Goal: Transaction & Acquisition: Purchase product/service

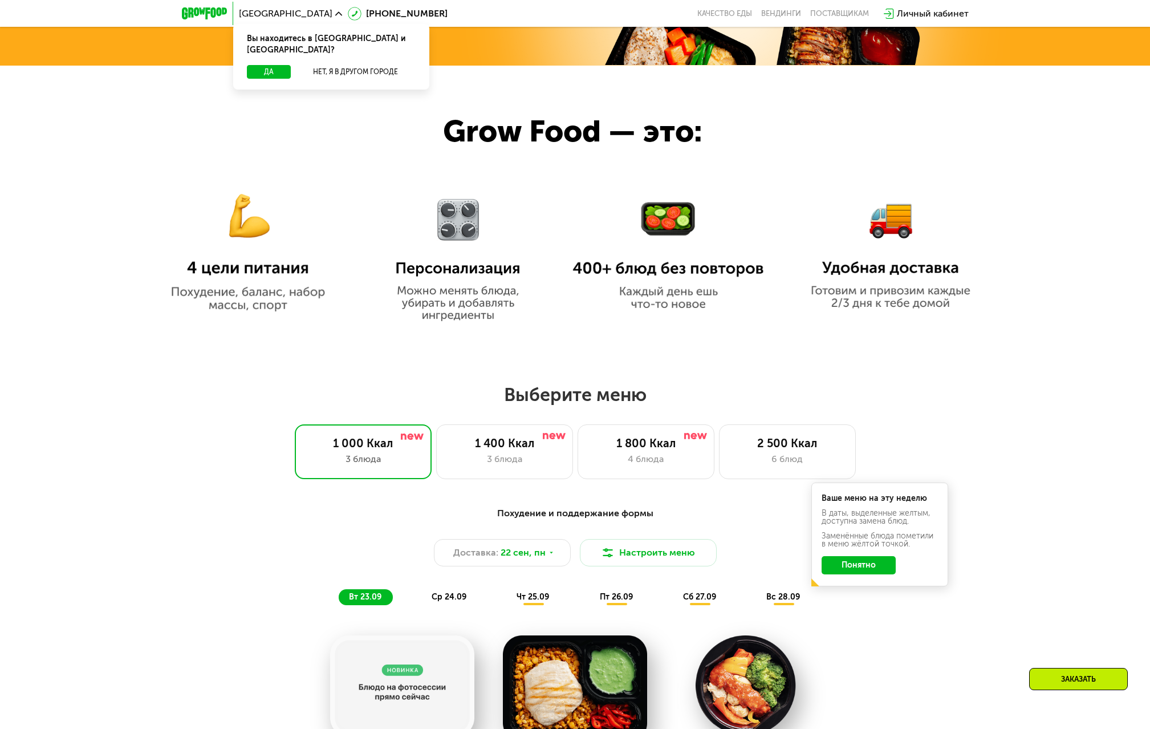
scroll to position [855, 0]
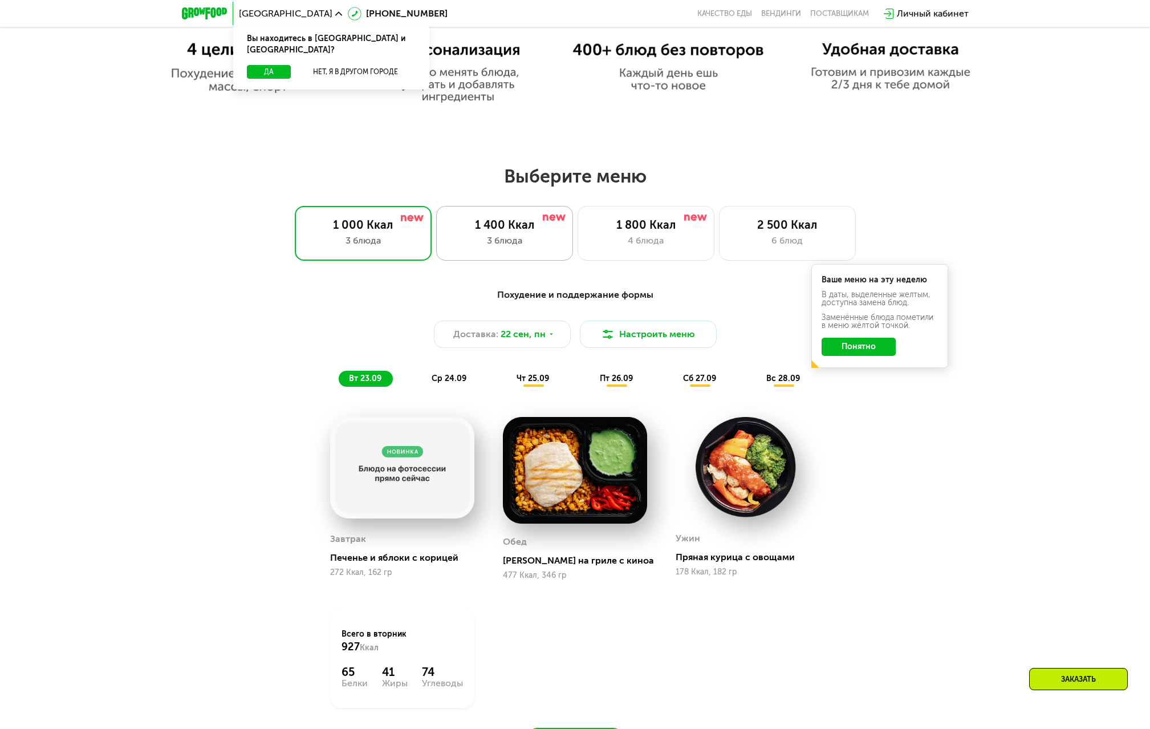
click at [542, 246] on div "3 блюда" at bounding box center [504, 241] width 113 height 14
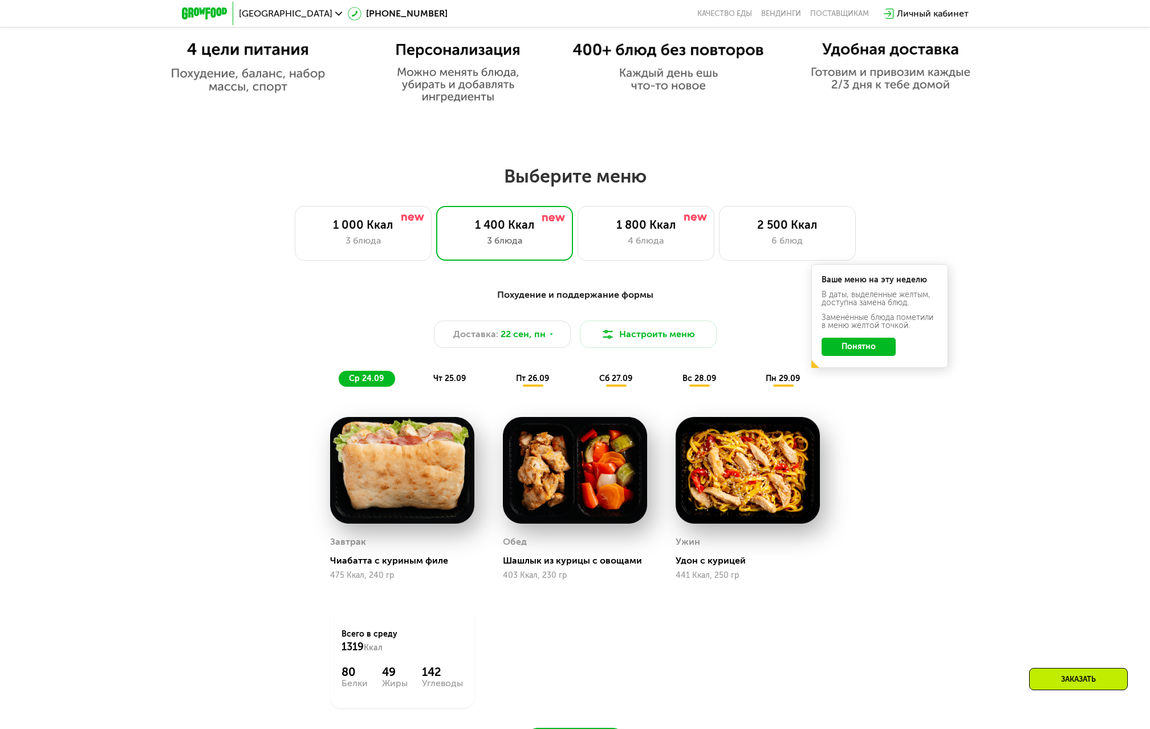
click at [845, 348] on button "Понятно" at bounding box center [858, 346] width 74 height 18
click at [618, 343] on button "Настроить меню" at bounding box center [648, 333] width 137 height 27
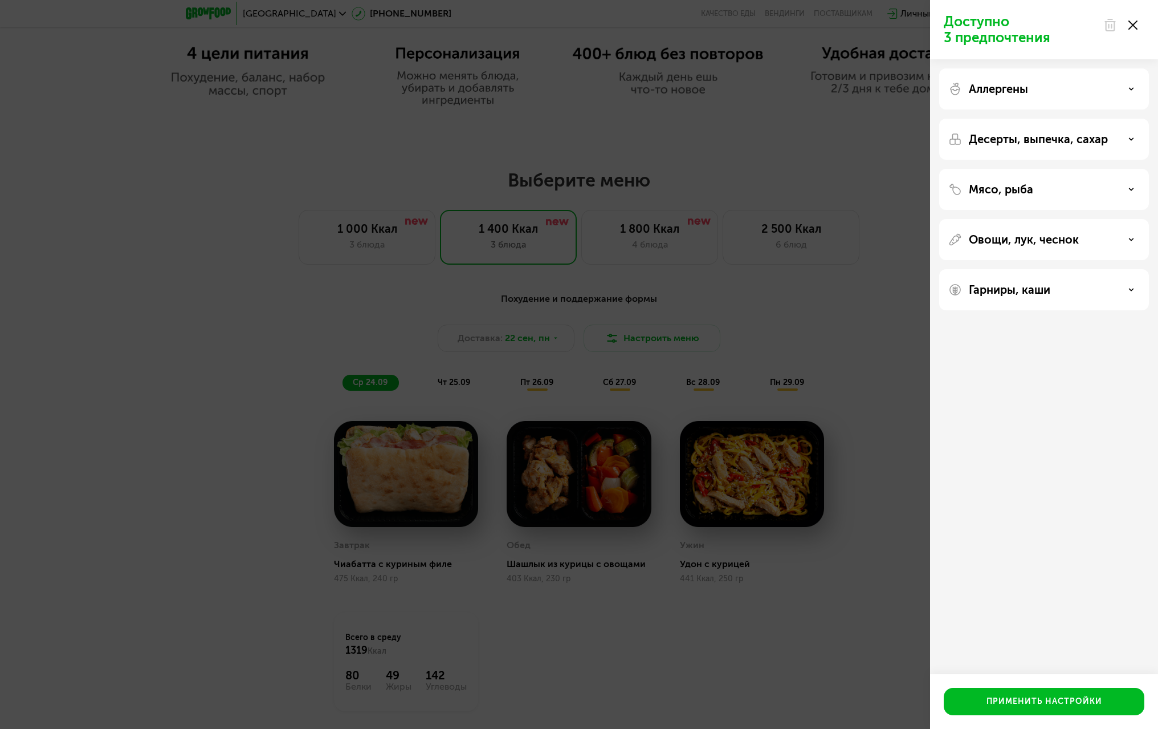
click at [1132, 283] on div "Гарниры, каши" at bounding box center [1045, 290] width 192 height 14
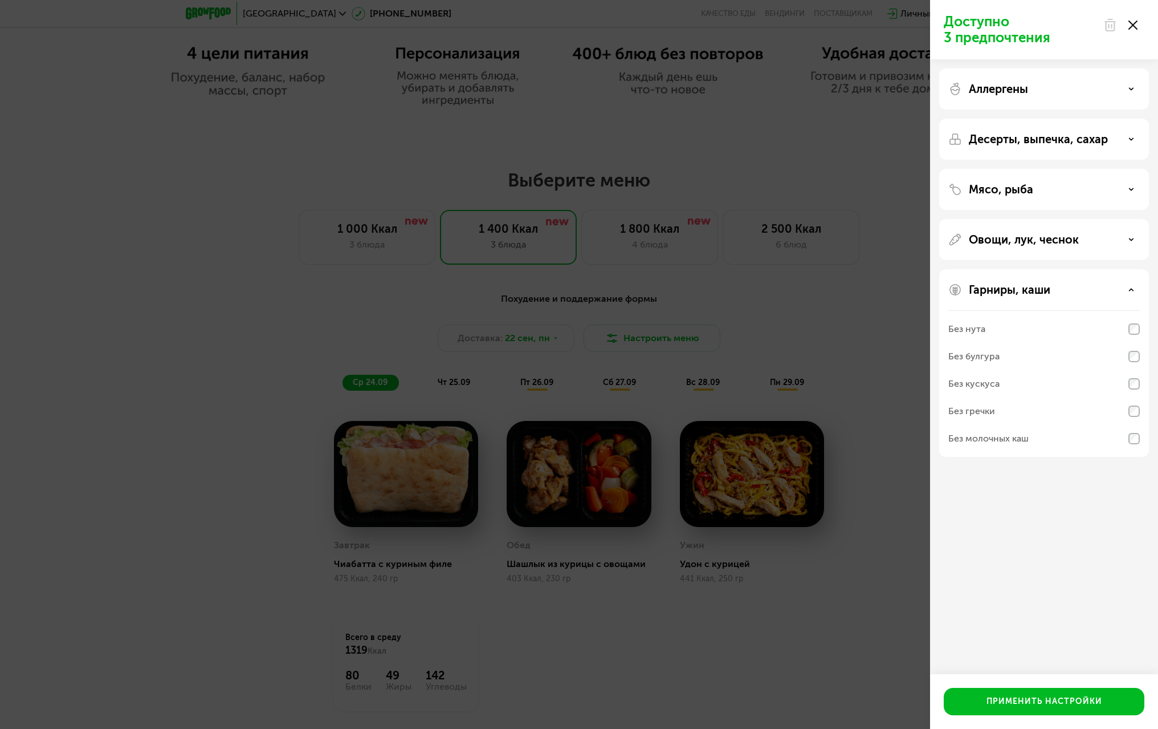
click at [1131, 287] on icon at bounding box center [1132, 290] width 6 height 6
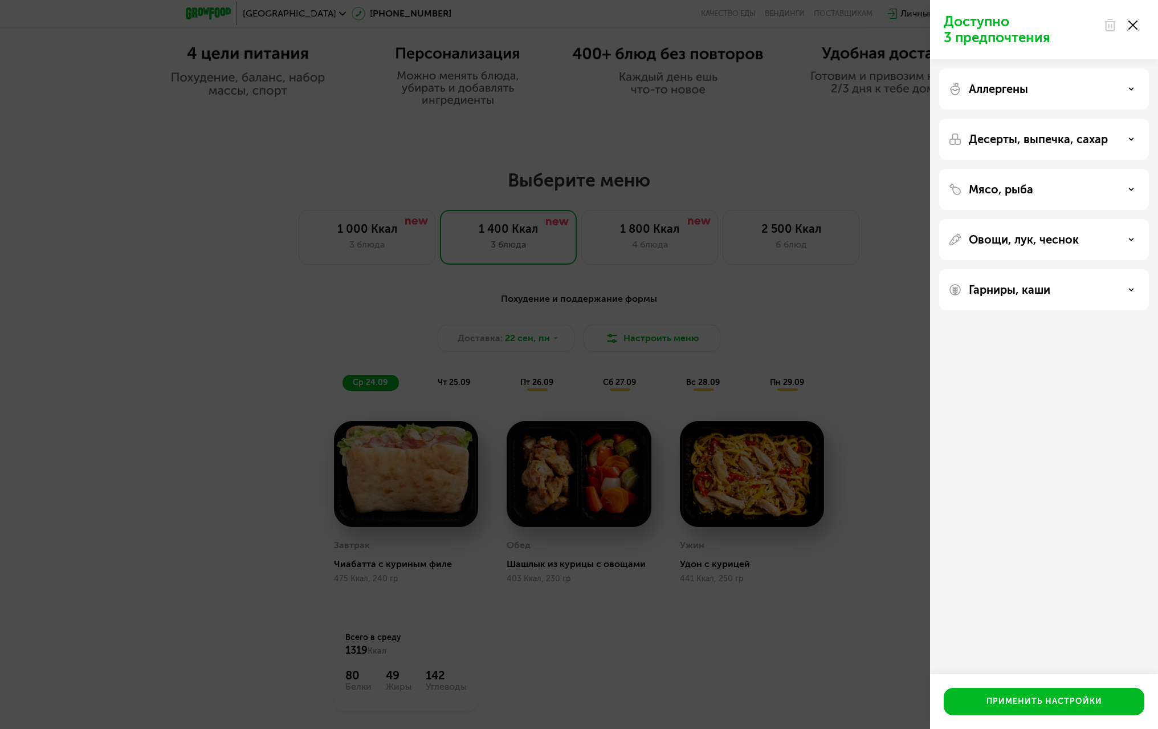
click at [1113, 239] on div "Овощи, лук, чеснок" at bounding box center [1045, 240] width 192 height 14
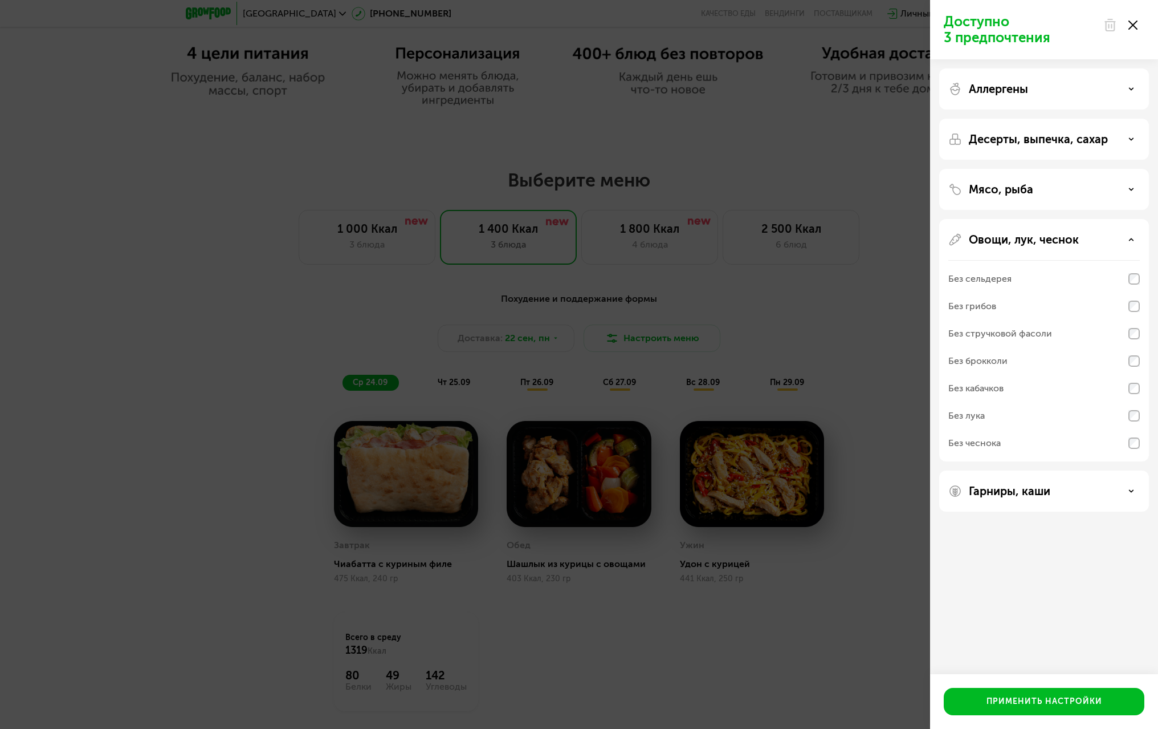
click at [1113, 239] on div "Овощи, лук, чеснок" at bounding box center [1045, 240] width 192 height 14
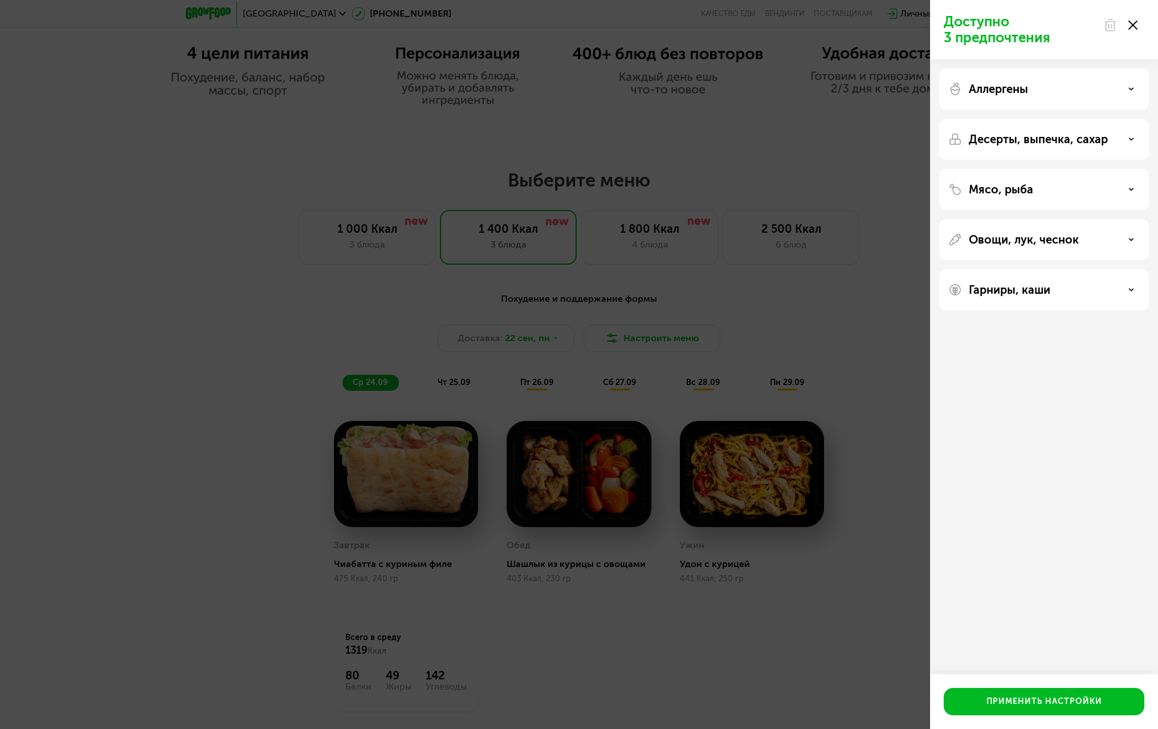
click at [1115, 197] on div "Мясо, рыба" at bounding box center [1045, 189] width 210 height 41
click at [1118, 188] on div "Мясо, рыба" at bounding box center [1045, 189] width 192 height 14
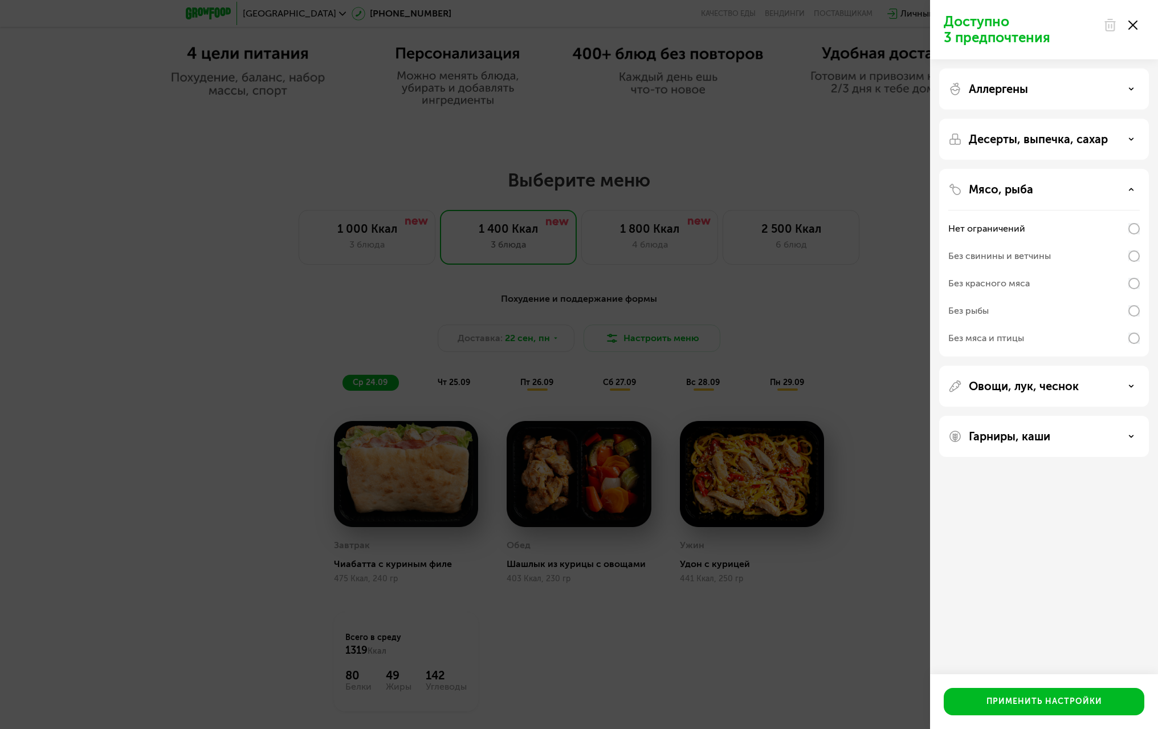
click at [1122, 185] on div "Мясо, рыба" at bounding box center [1045, 189] width 192 height 14
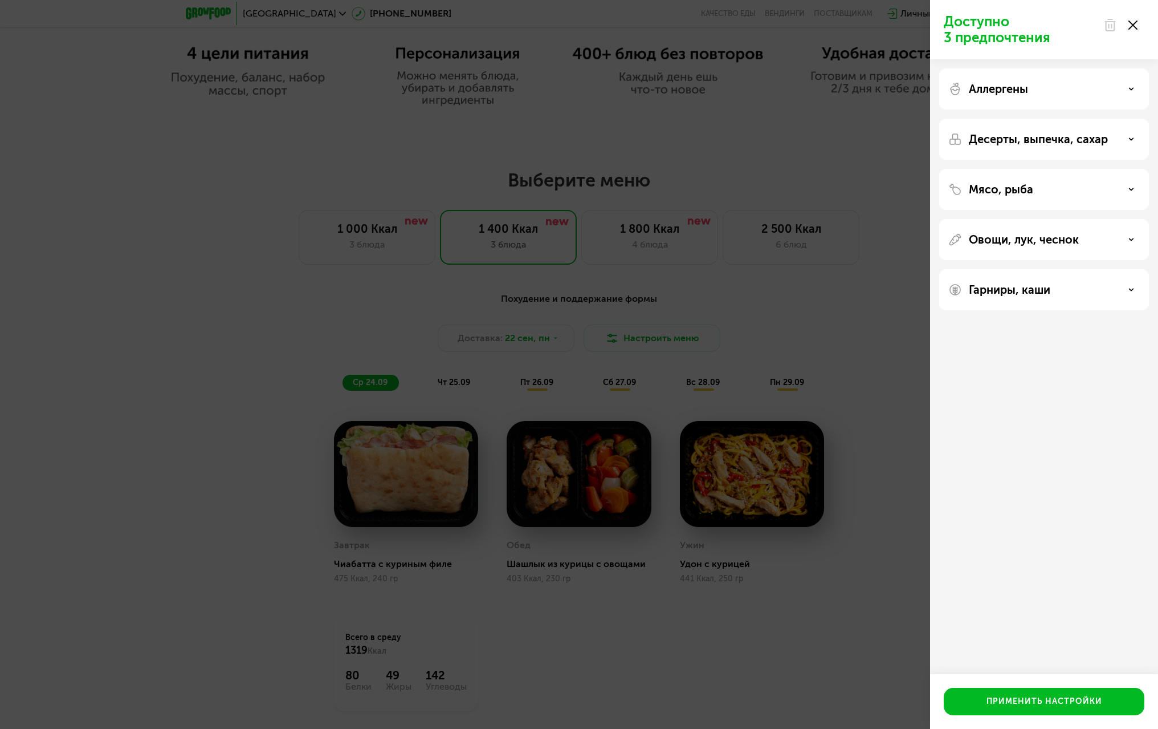
click at [1115, 133] on div "Десерты, выпечка, сахар" at bounding box center [1045, 139] width 192 height 14
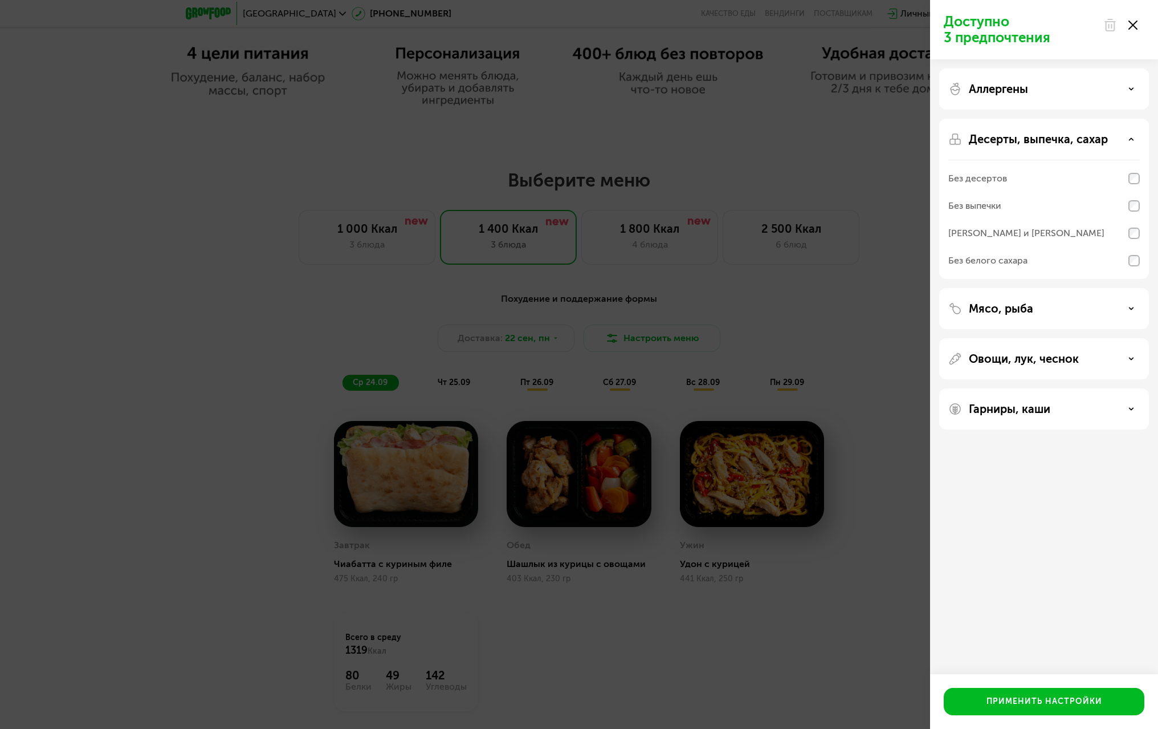
click at [1115, 133] on div "Десерты, выпечка, сахар" at bounding box center [1045, 139] width 192 height 14
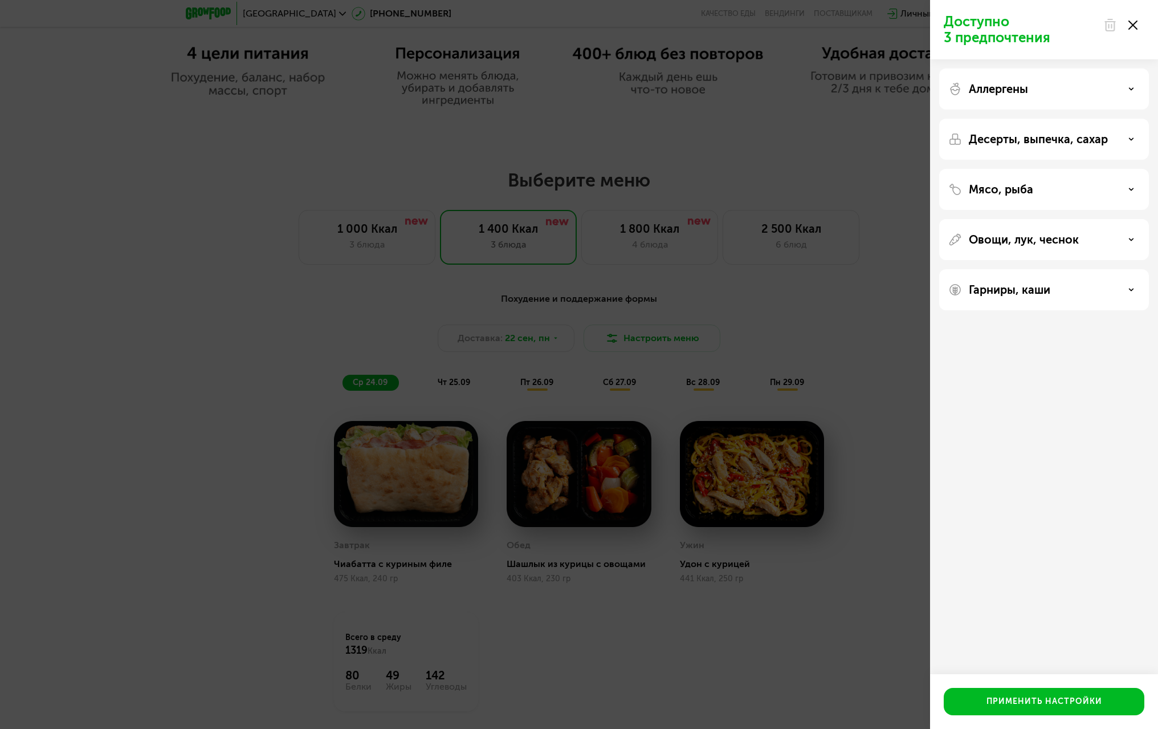
click at [1065, 86] on div "Аллергены" at bounding box center [1045, 89] width 192 height 14
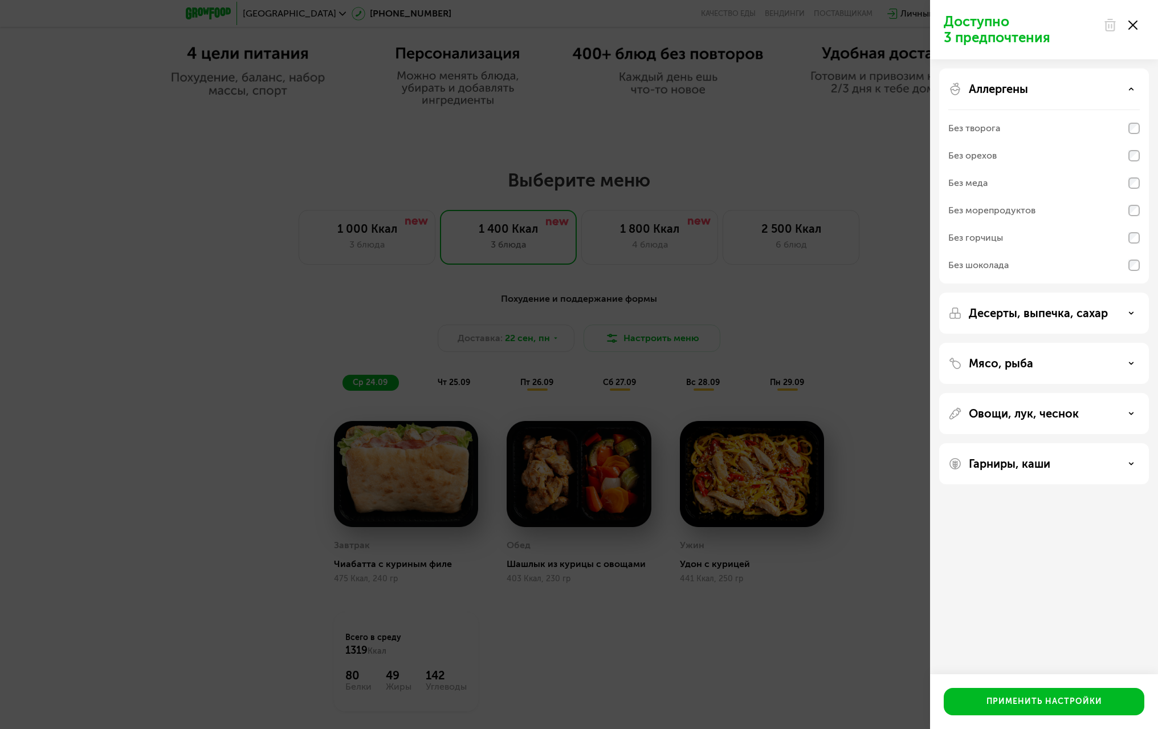
click at [1065, 86] on div "Аллергены" at bounding box center [1045, 89] width 192 height 14
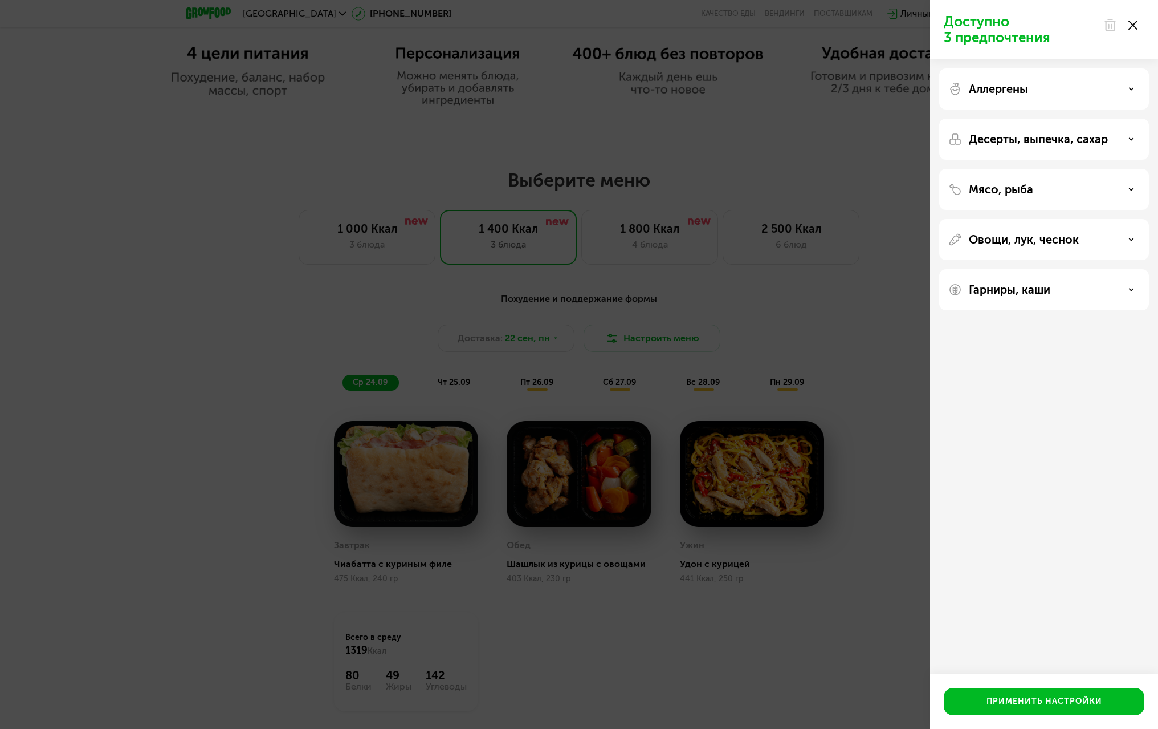
click at [1133, 19] on div at bounding box center [1121, 25] width 48 height 23
click at [1129, 22] on use at bounding box center [1133, 25] width 9 height 9
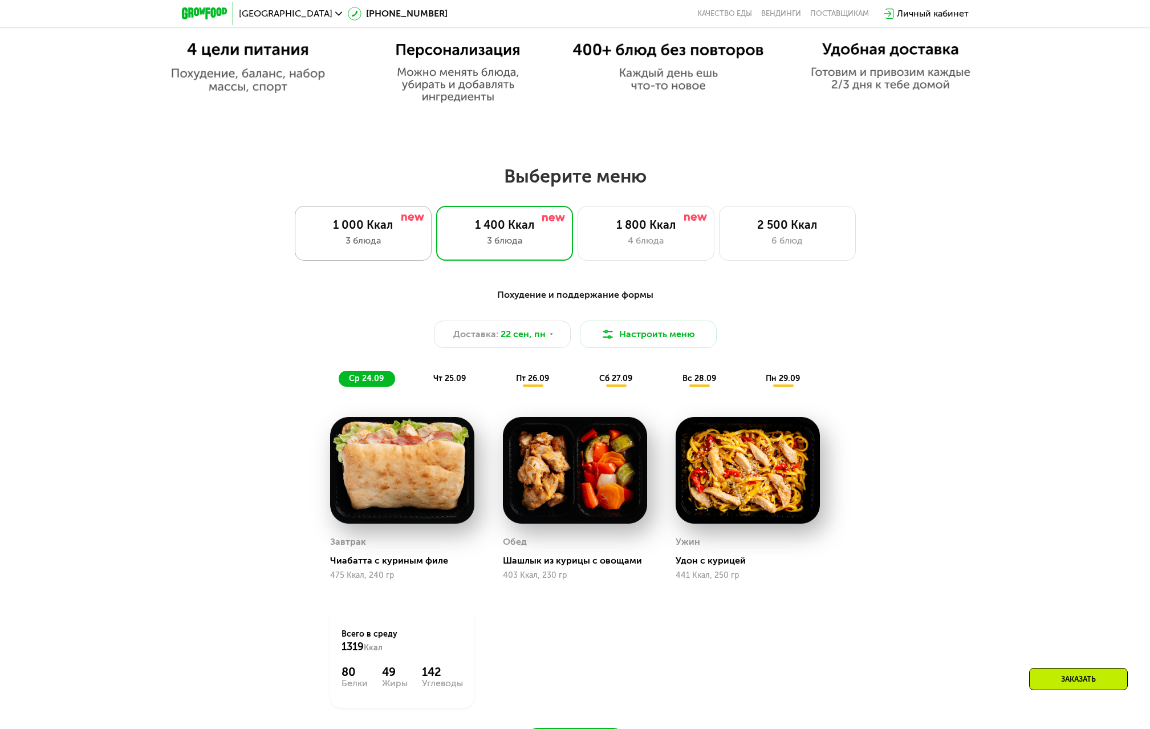
click at [399, 247] on div "3 блюда" at bounding box center [363, 241] width 113 height 14
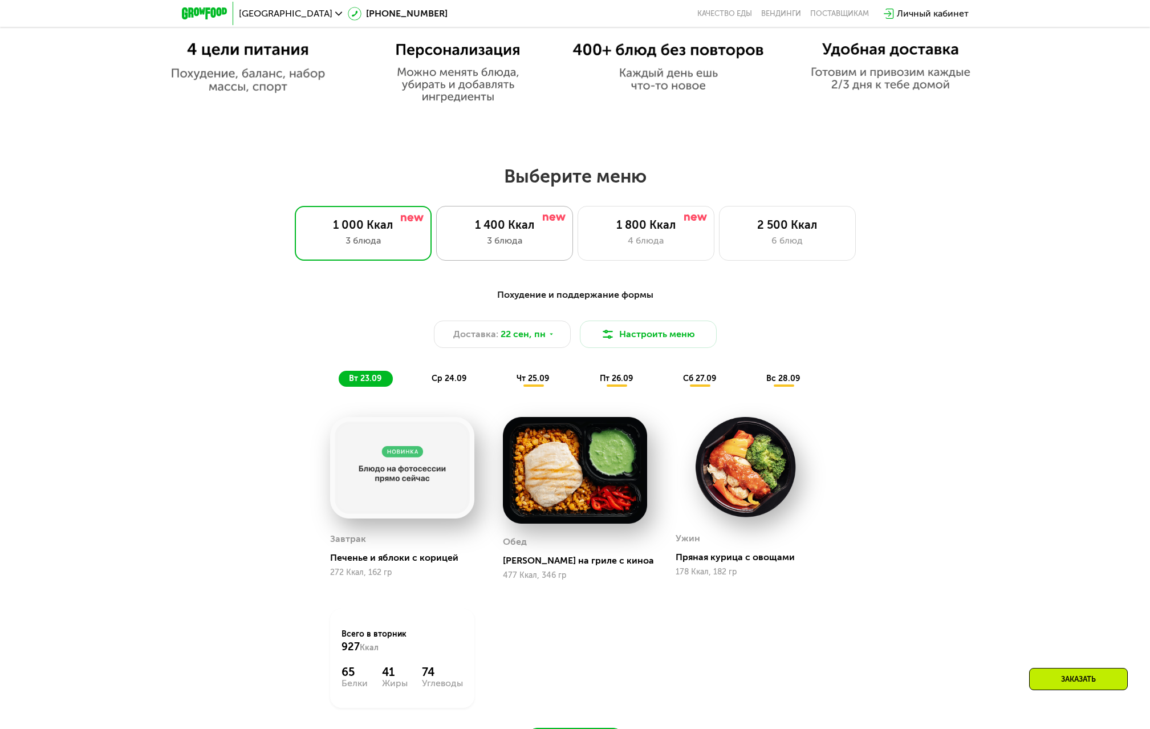
click at [470, 244] on div "3 блюда" at bounding box center [504, 241] width 113 height 14
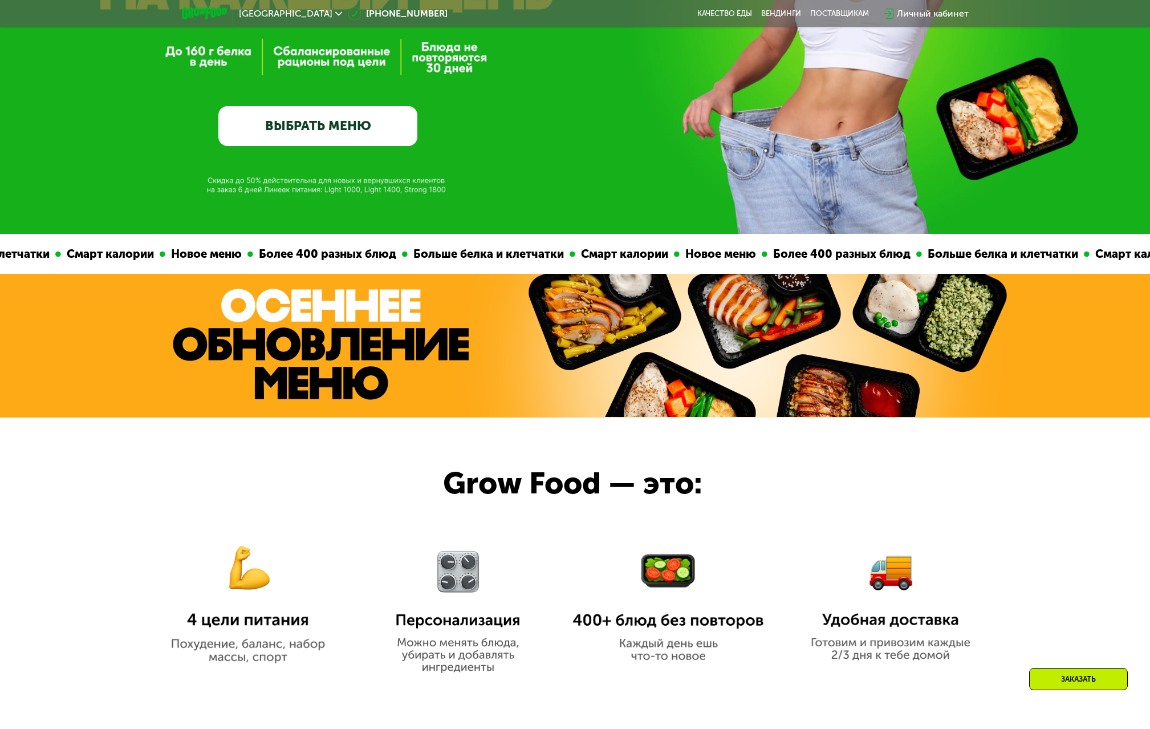
scroll to position [0, 0]
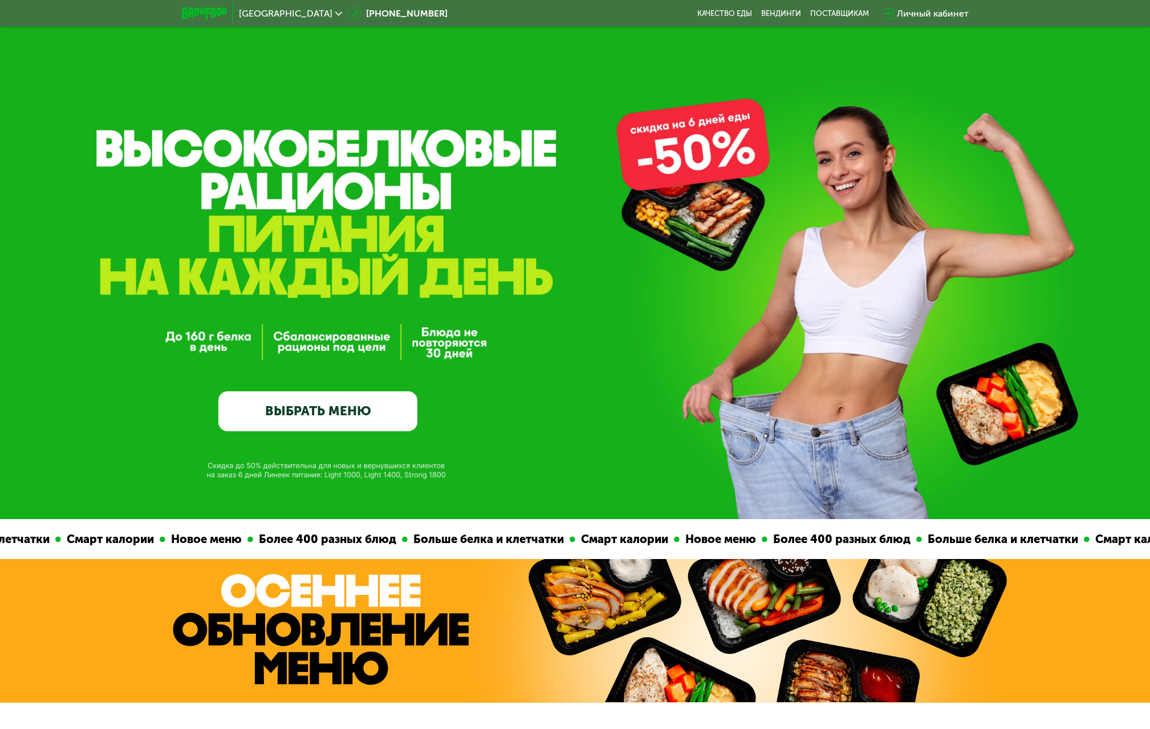
click at [315, 416] on link "ВЫБРАТЬ МЕНЮ" at bounding box center [317, 411] width 199 height 40
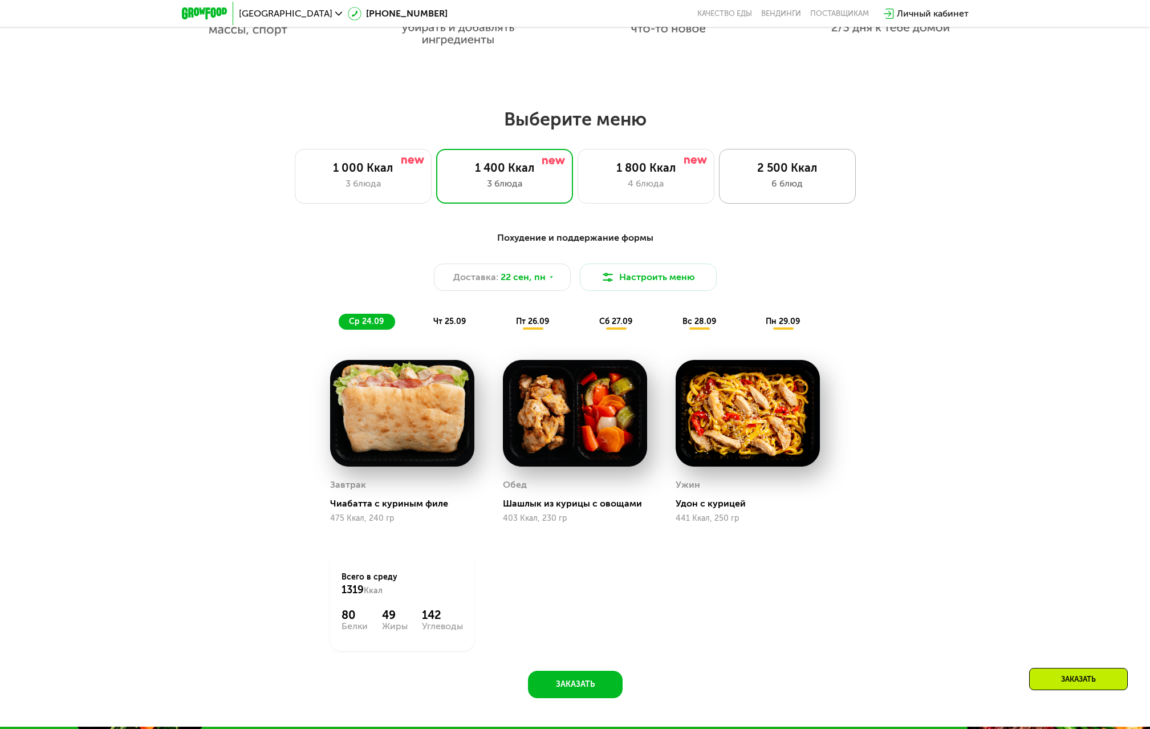
scroll to position [997, 0]
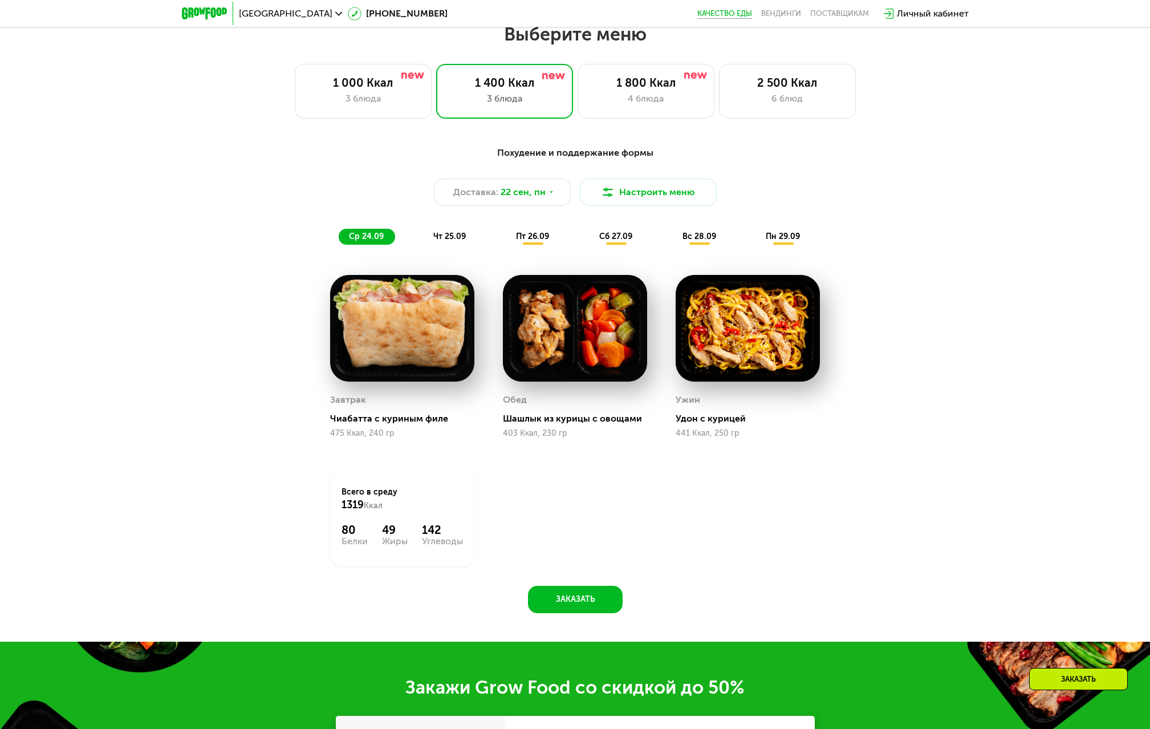
click at [732, 14] on link "Качество еды" at bounding box center [724, 13] width 55 height 9
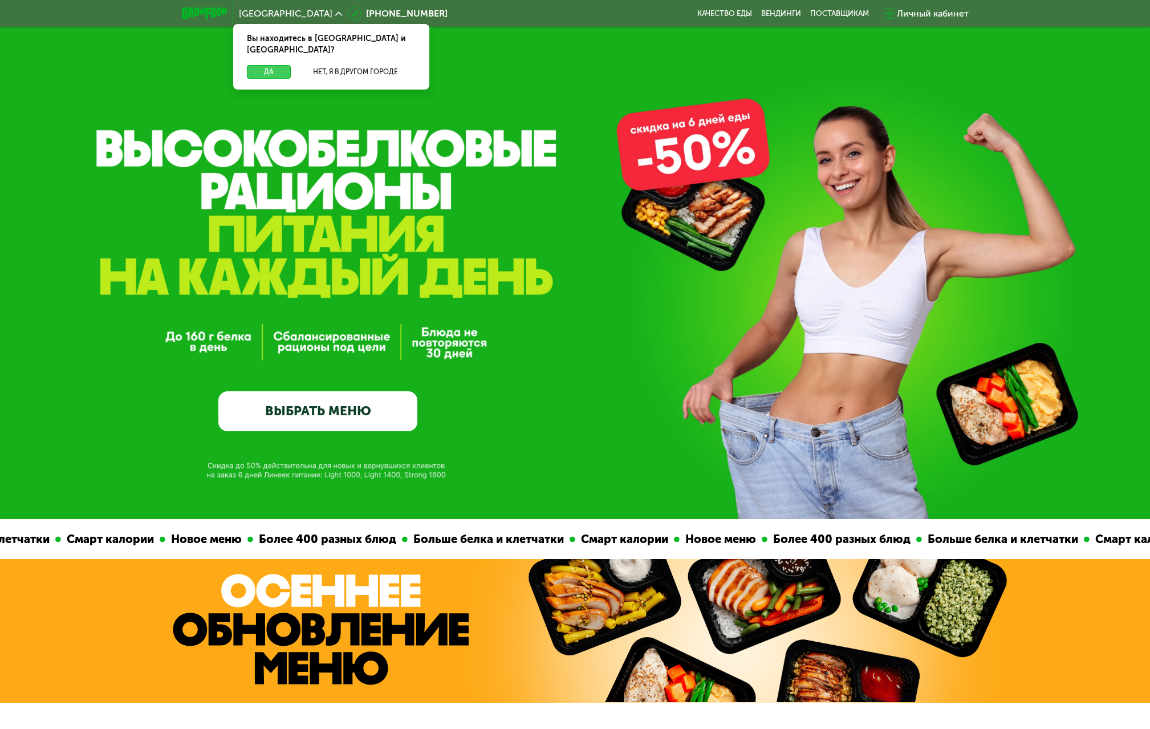
click at [258, 65] on button "Да" at bounding box center [269, 72] width 44 height 14
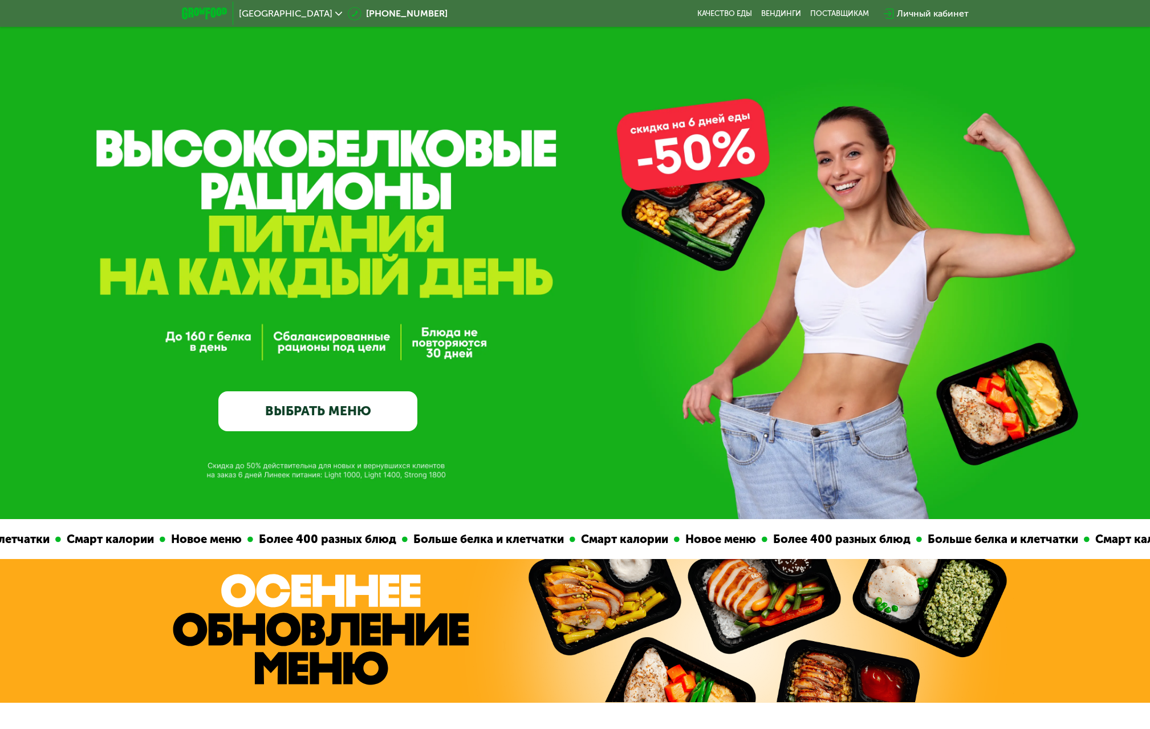
click at [326, 400] on link "ВЫБРАТЬ МЕНЮ" at bounding box center [317, 411] width 199 height 40
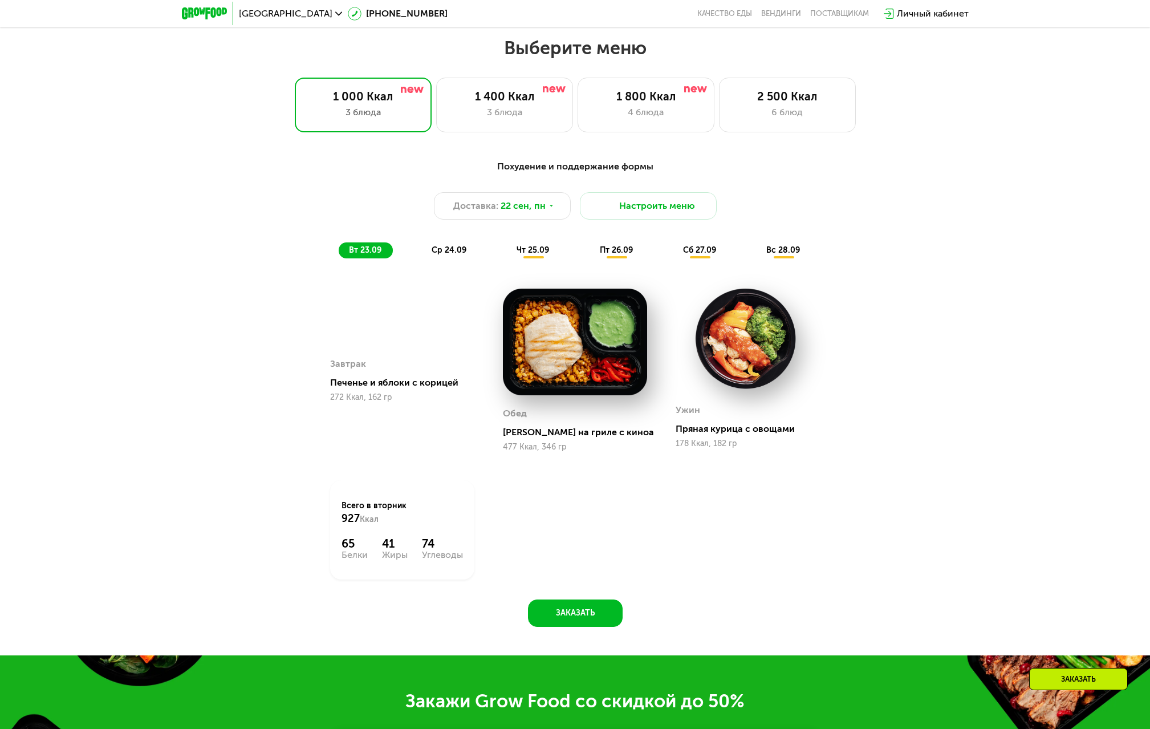
scroll to position [997, 0]
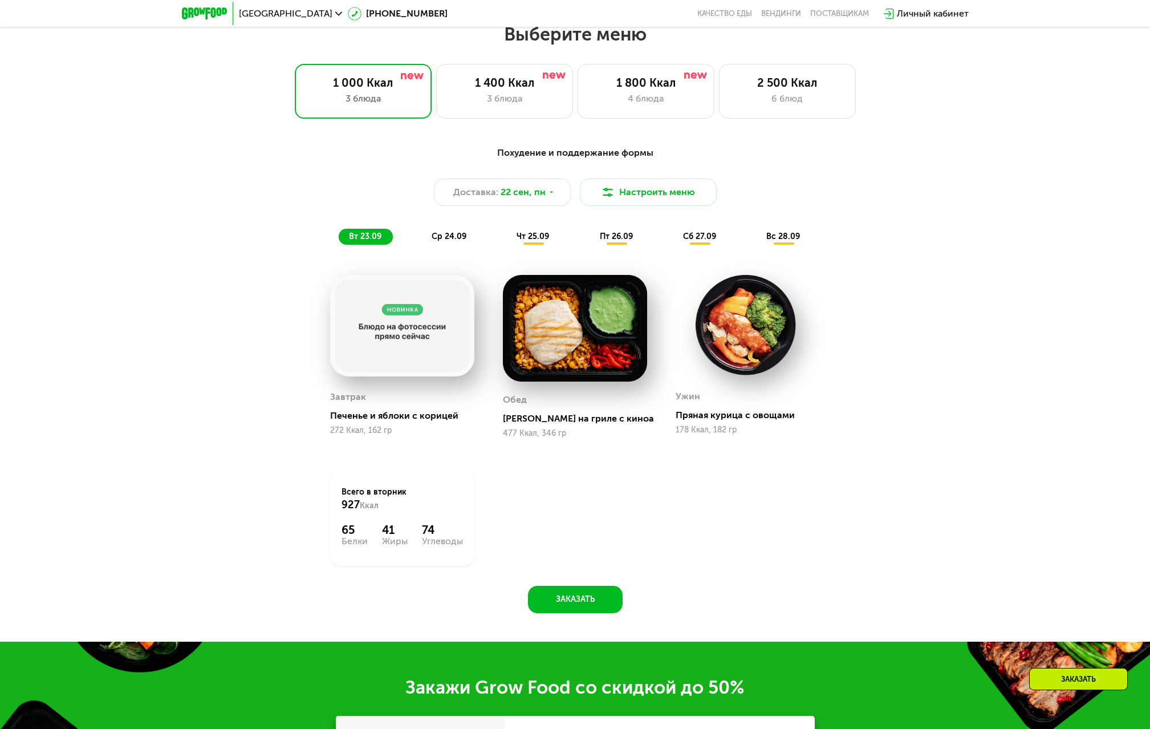
click at [554, 241] on div "чт 25.09" at bounding box center [533, 237] width 54 height 16
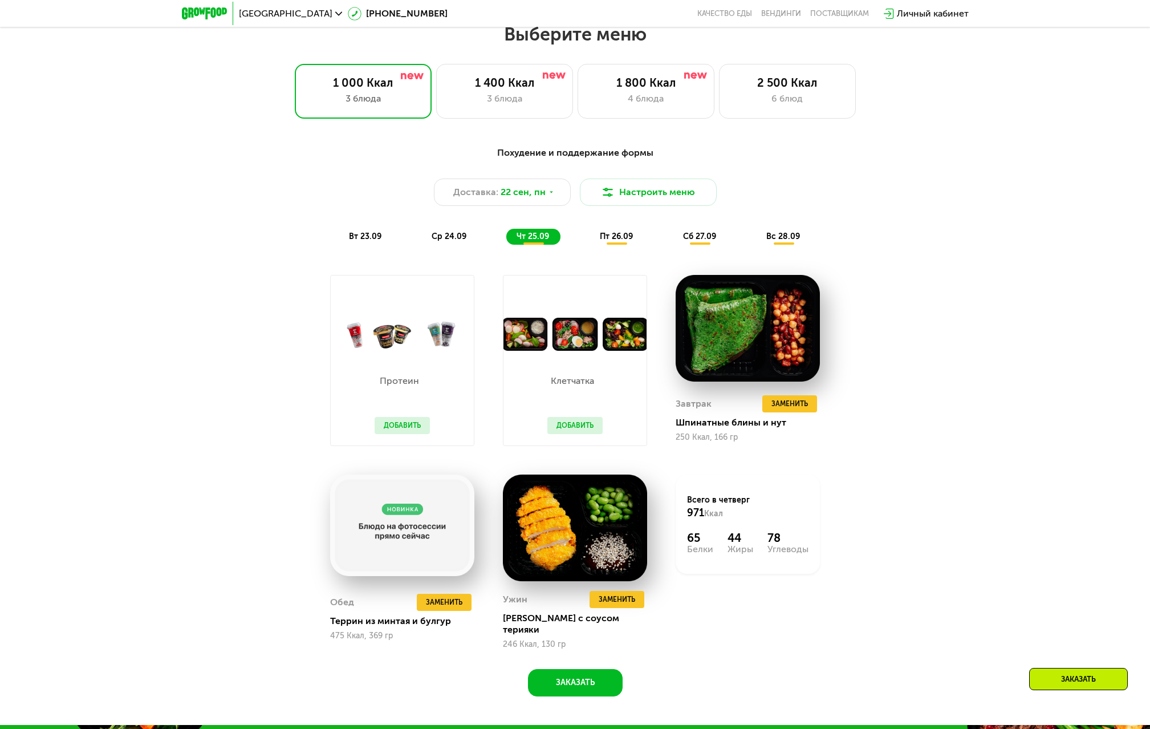
click at [380, 233] on div "вт 23.09" at bounding box center [366, 237] width 54 height 16
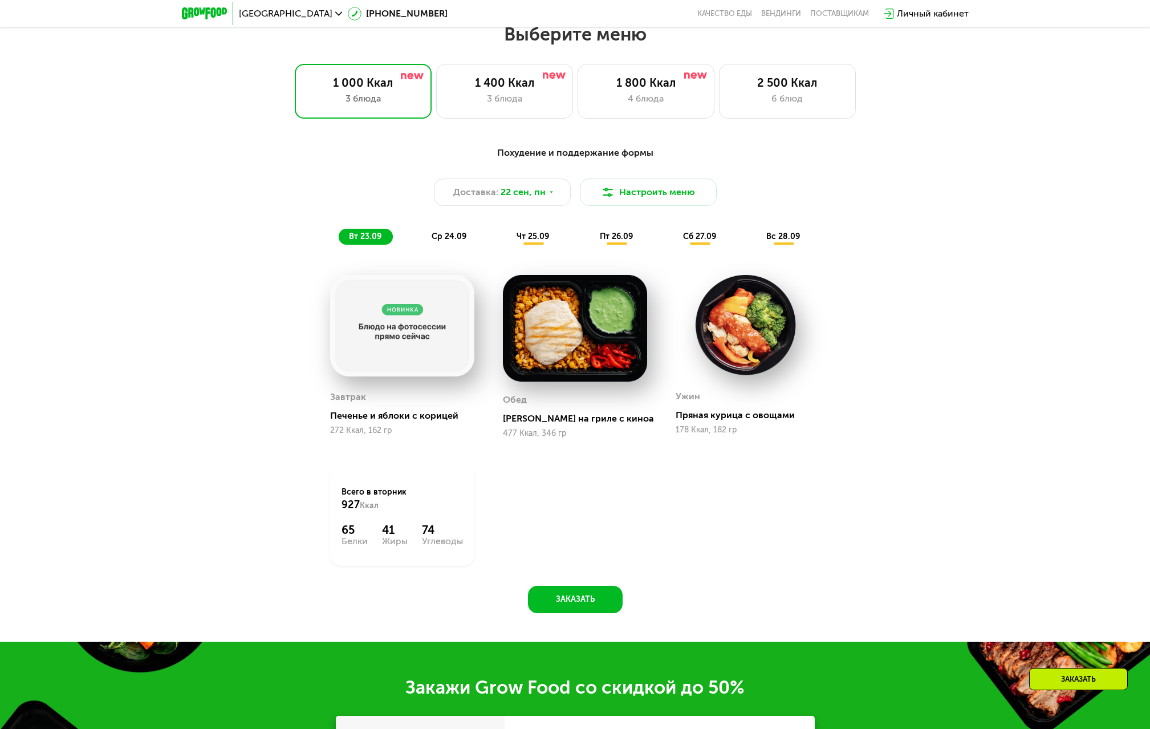
click at [421, 233] on div "вт 23.09 ср 24.09 чт 25.09 пт 26.09 сб 27.09 вс 28.09" at bounding box center [575, 237] width 473 height 16
click at [440, 241] on span "ср 24.09" at bounding box center [449, 236] width 35 height 10
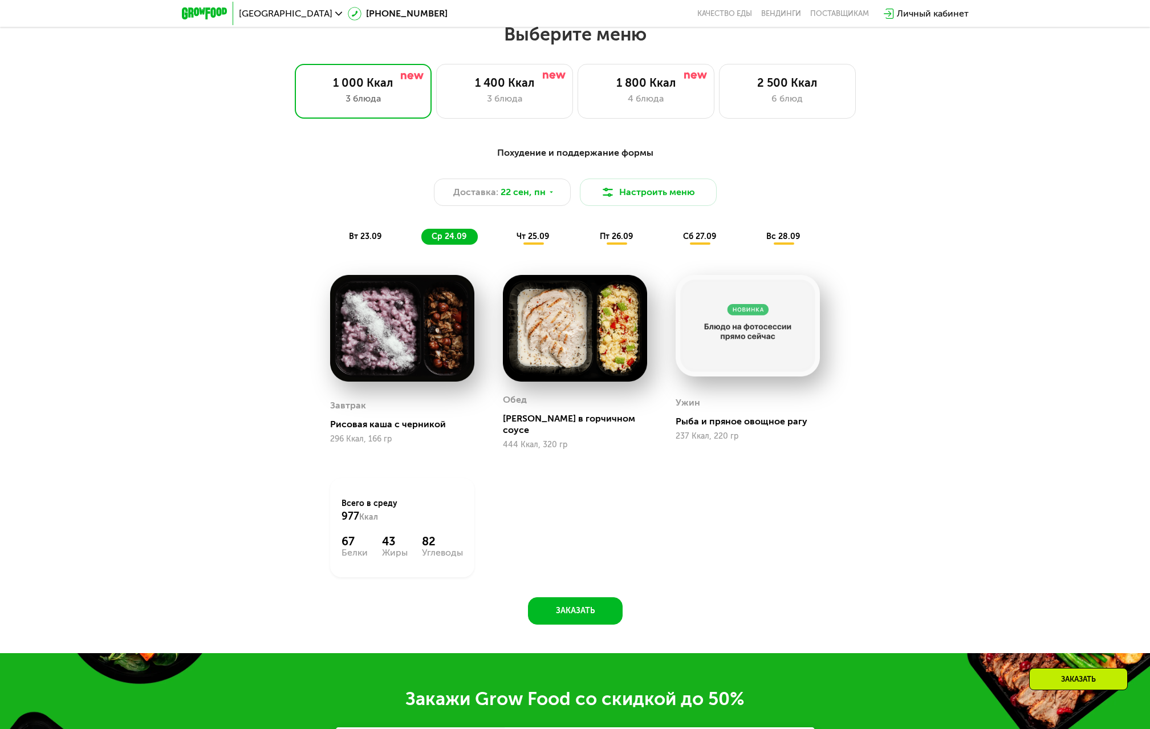
click at [372, 250] on div "Похудение и поддержание формы Доставка: 22 сен, пн Настроить меню вт 23.09 ср 2…" at bounding box center [575, 195] width 689 height 112
click at [540, 211] on div "Похудение и поддержание формы Доставка: 22 сен, пн Настроить меню вт 23.09 ср 2…" at bounding box center [575, 195] width 675 height 99
click at [545, 202] on div "Доставка: 22 сен, пн" at bounding box center [502, 191] width 137 height 27
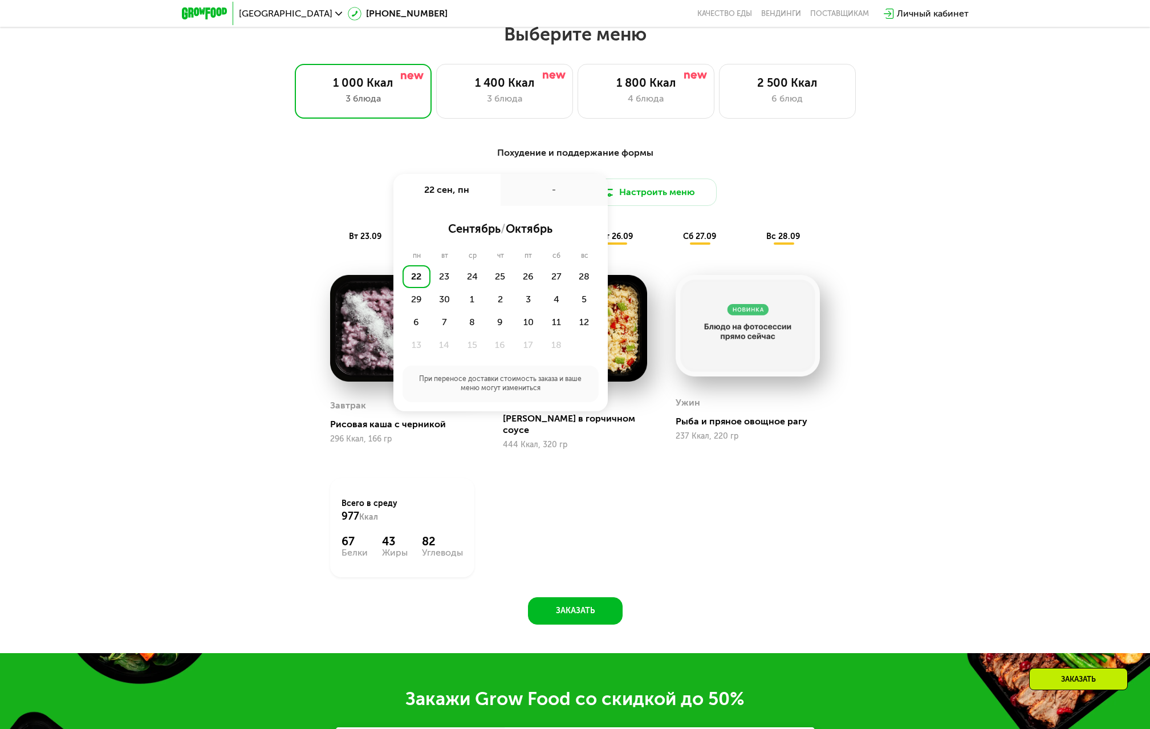
click at [545, 202] on div "-" at bounding box center [554, 190] width 107 height 32
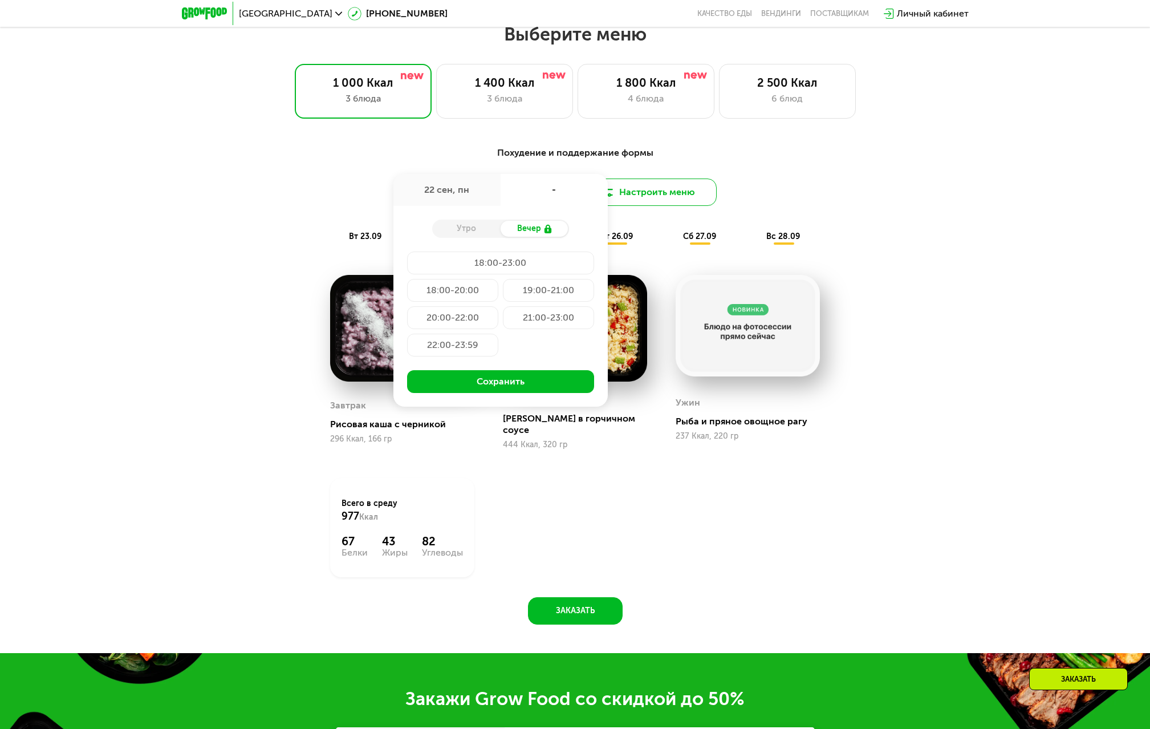
click at [657, 196] on button "Настроить меню" at bounding box center [648, 191] width 137 height 27
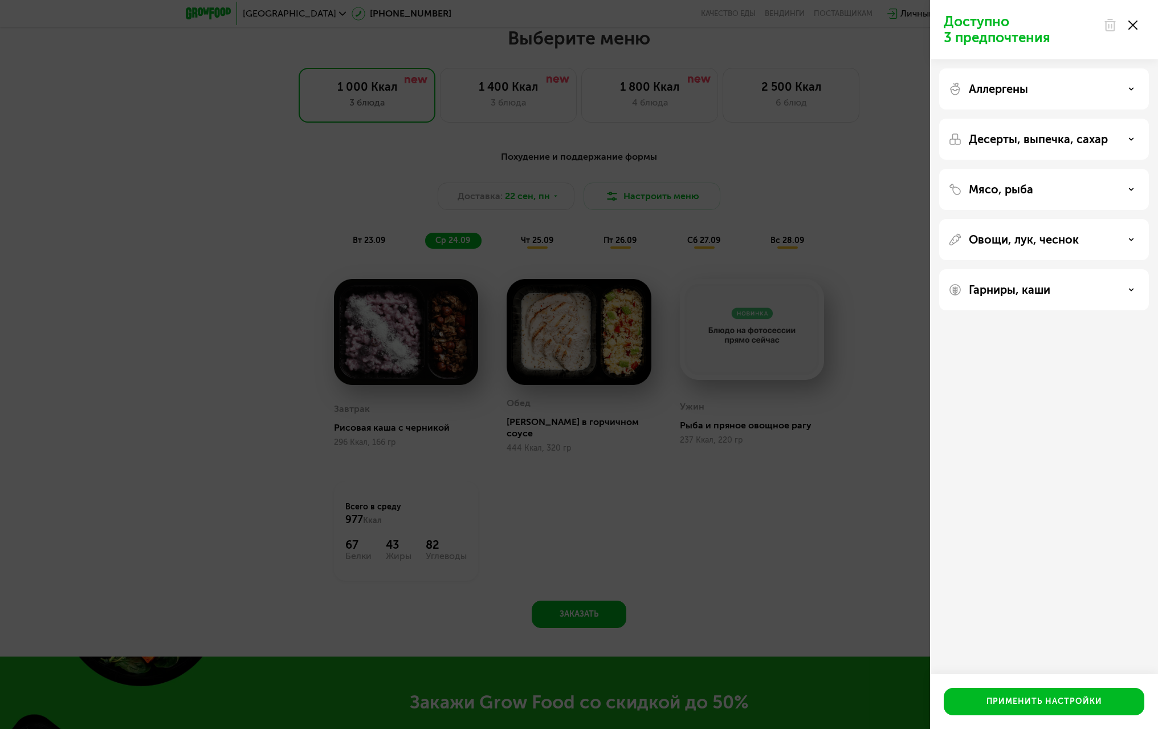
click at [863, 158] on div "Доступно 3 предпочтения Аллергены Десерты, выпечка, сахар Мясо, рыба Овощи, лук…" at bounding box center [579, 364] width 1158 height 729
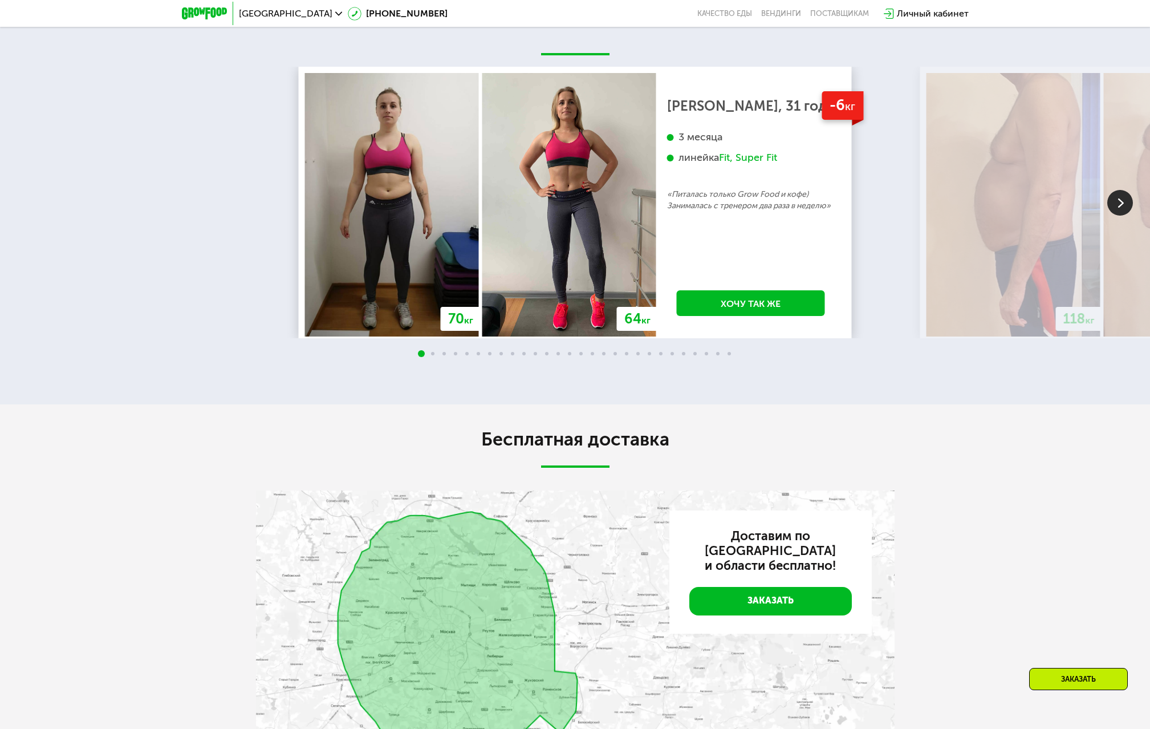
scroll to position [2878, 0]
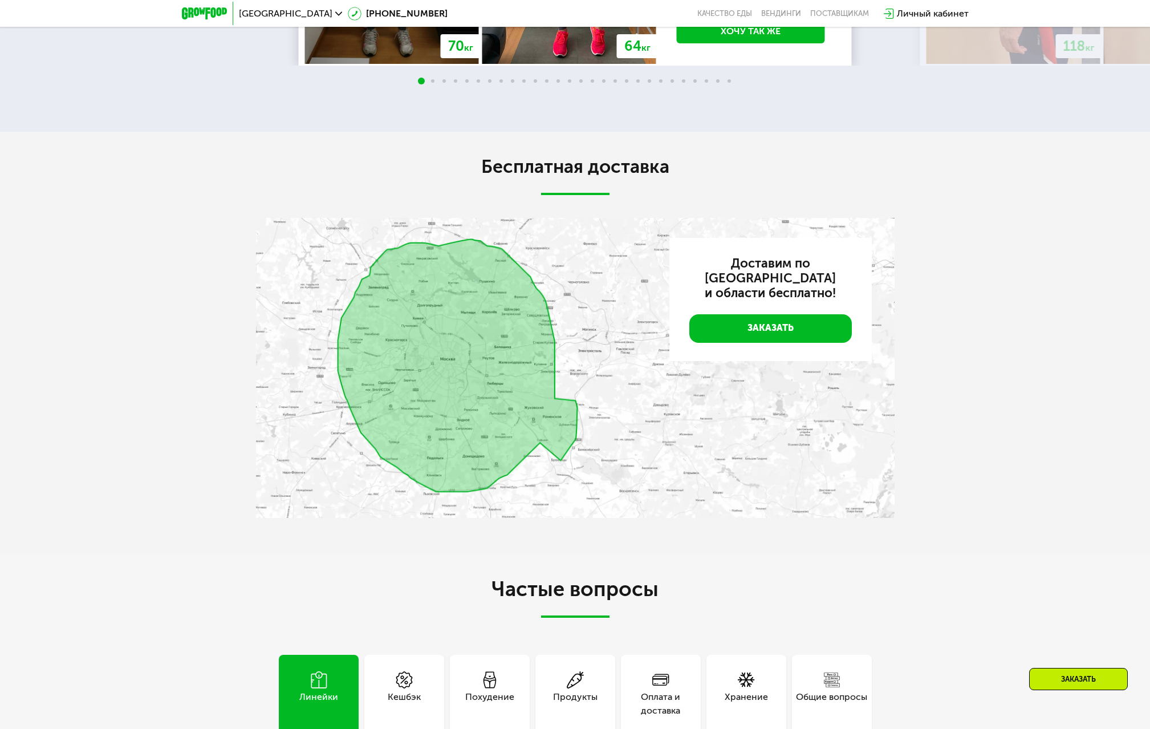
click at [504, 444] on img at bounding box center [575, 368] width 638 height 300
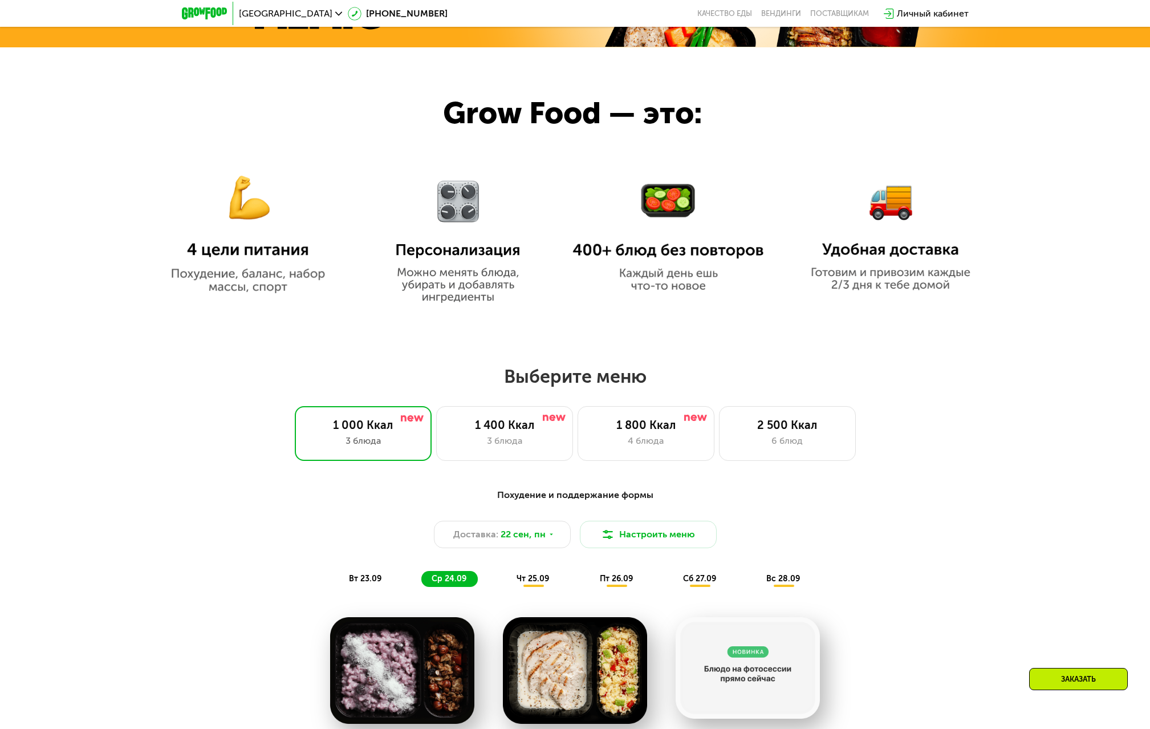
scroll to position [997, 0]
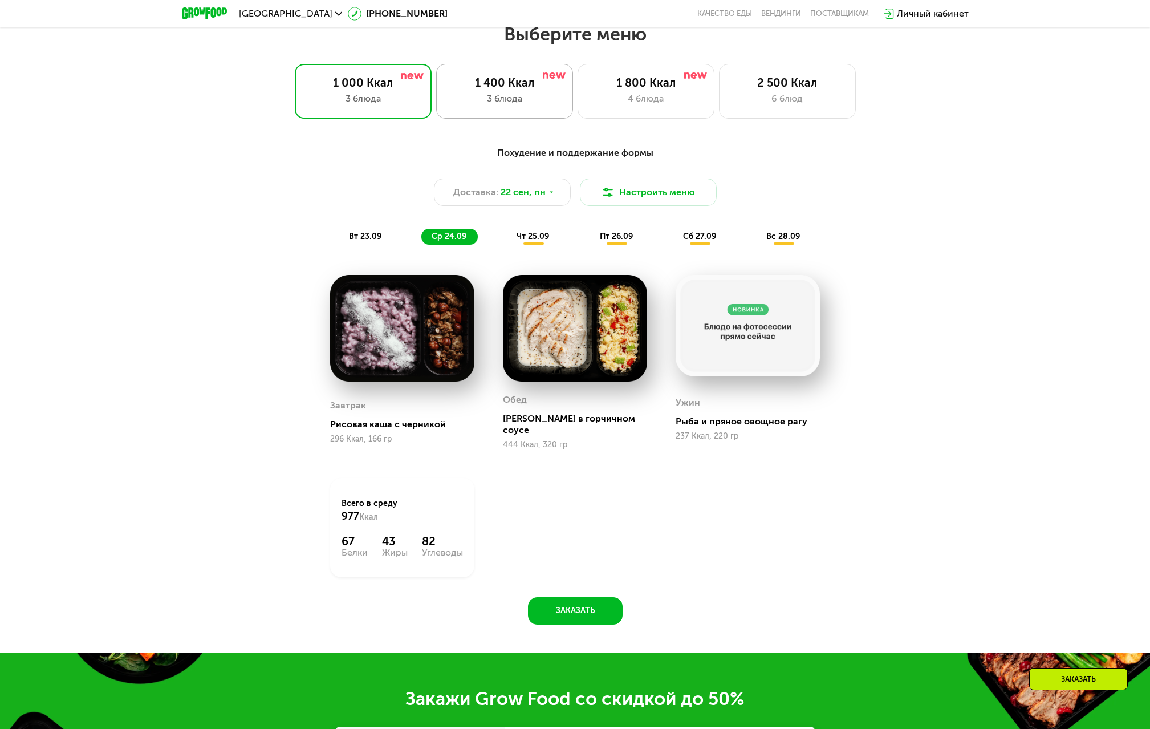
click at [499, 105] on div "3 блюда" at bounding box center [504, 99] width 113 height 14
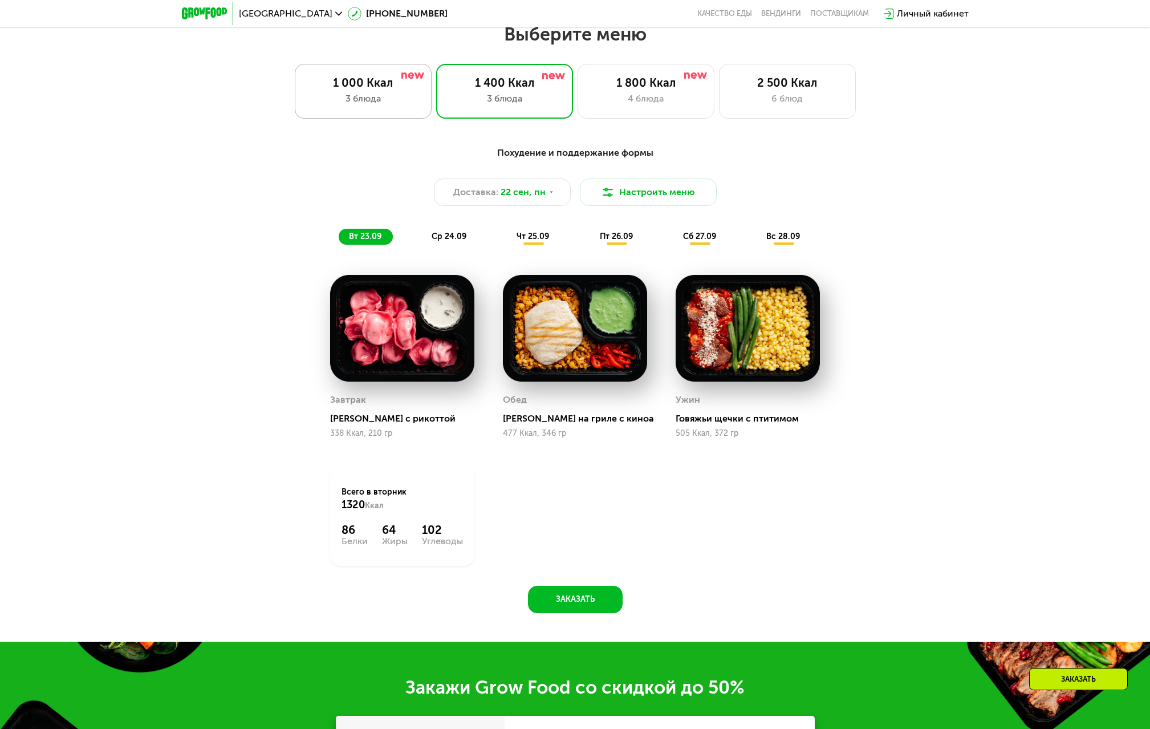
click at [423, 112] on div "1 000 Ккал 3 блюда" at bounding box center [363, 91] width 137 height 55
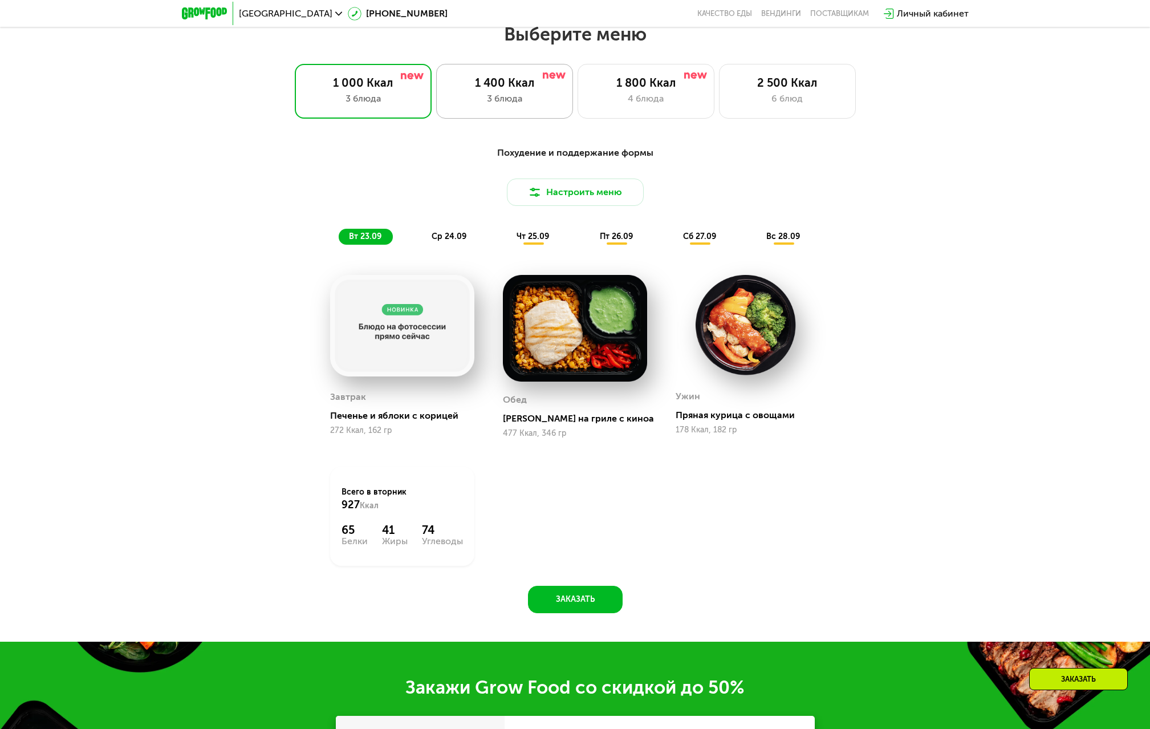
click at [483, 99] on div "3 блюда" at bounding box center [504, 99] width 113 height 14
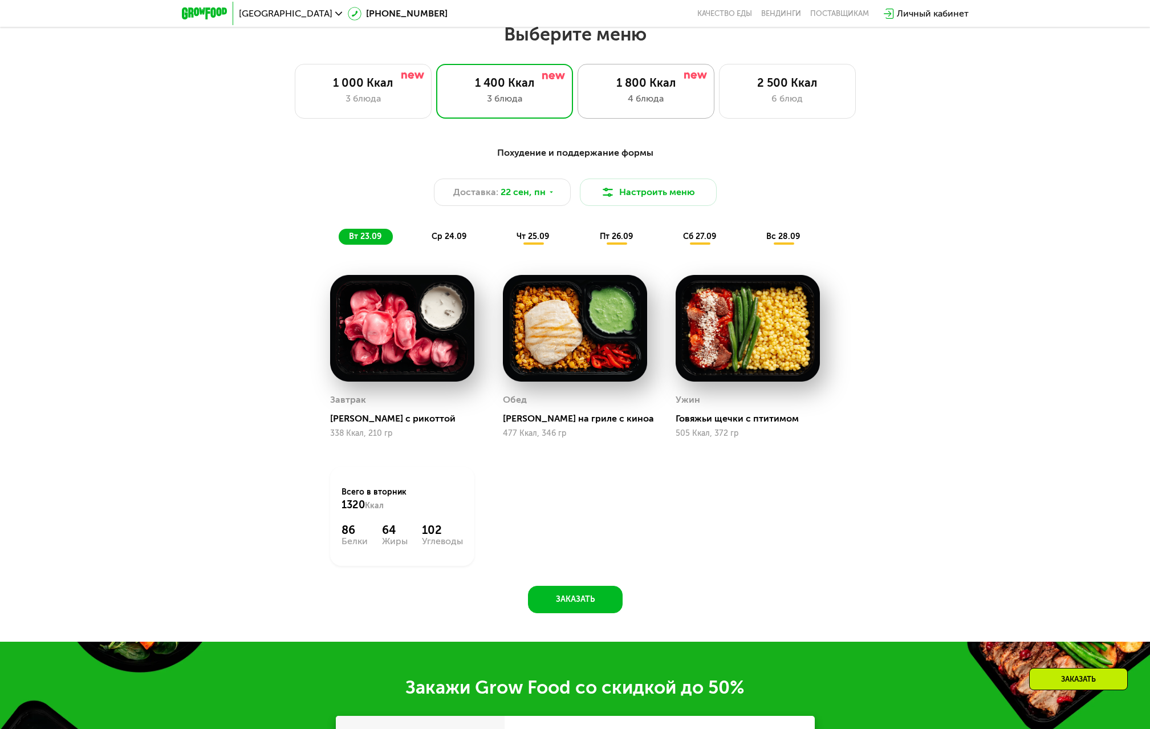
click at [644, 101] on div "4 блюда" at bounding box center [645, 99] width 113 height 14
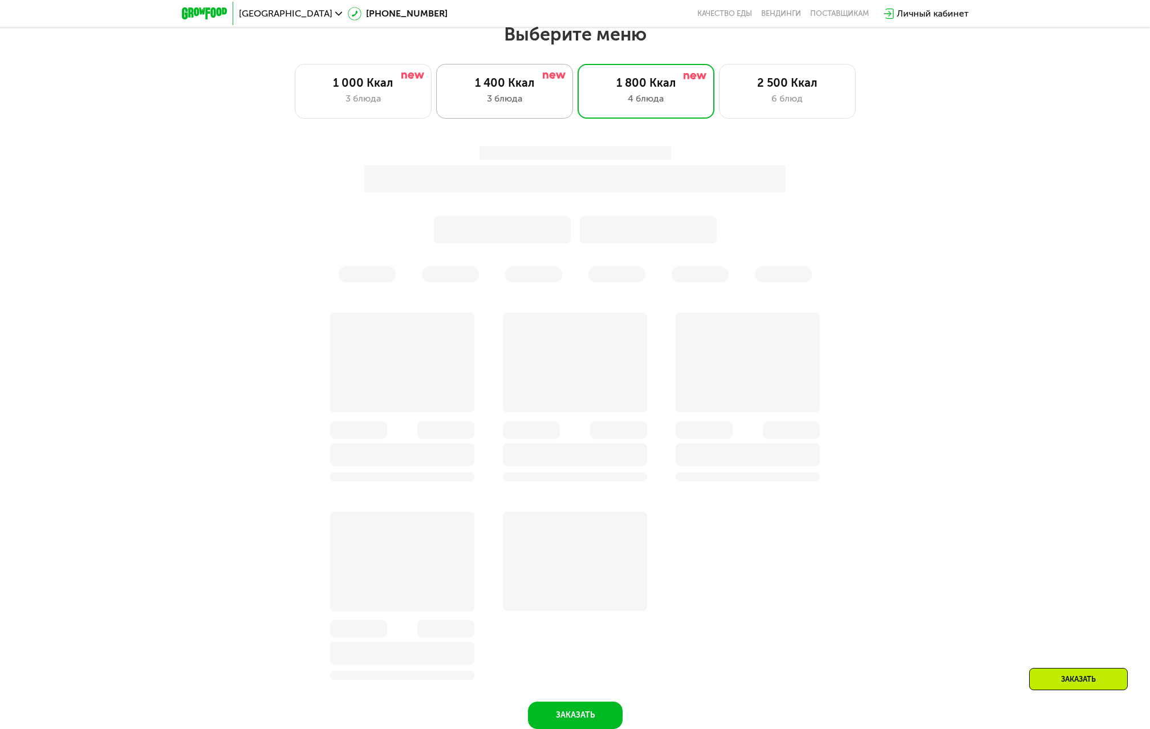
click at [538, 105] on div "3 блюда" at bounding box center [504, 99] width 113 height 14
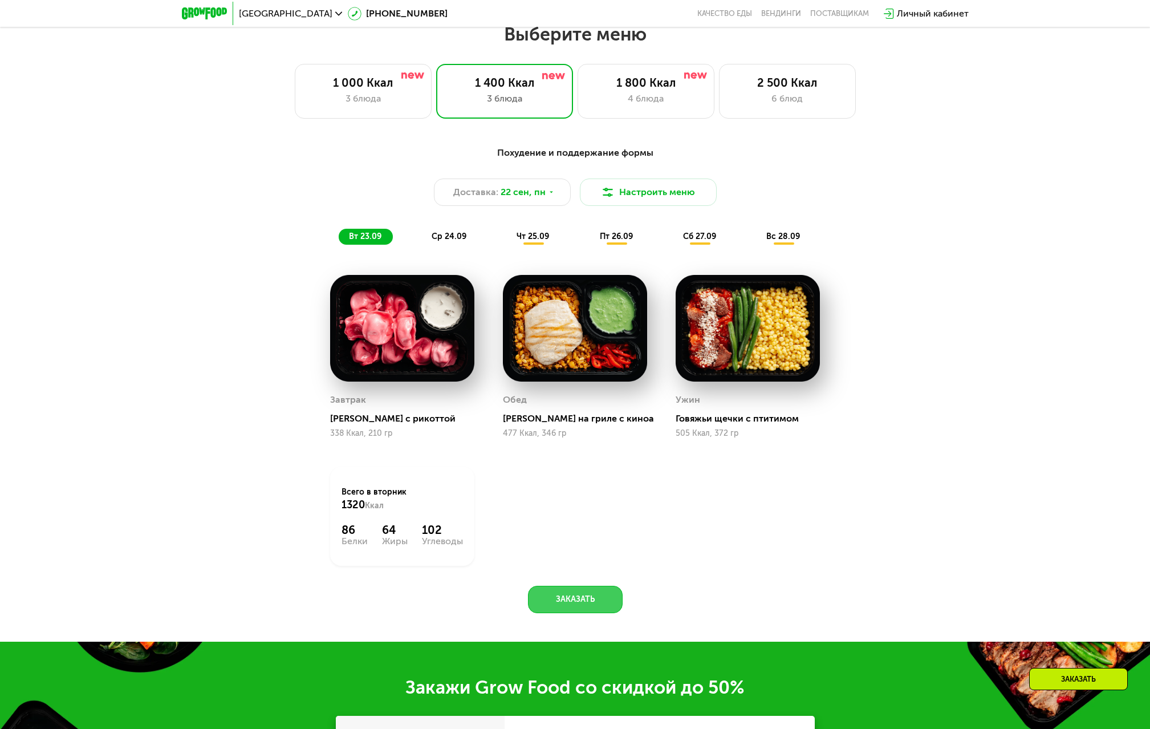
click at [573, 600] on button "Заказать" at bounding box center [575, 598] width 95 height 27
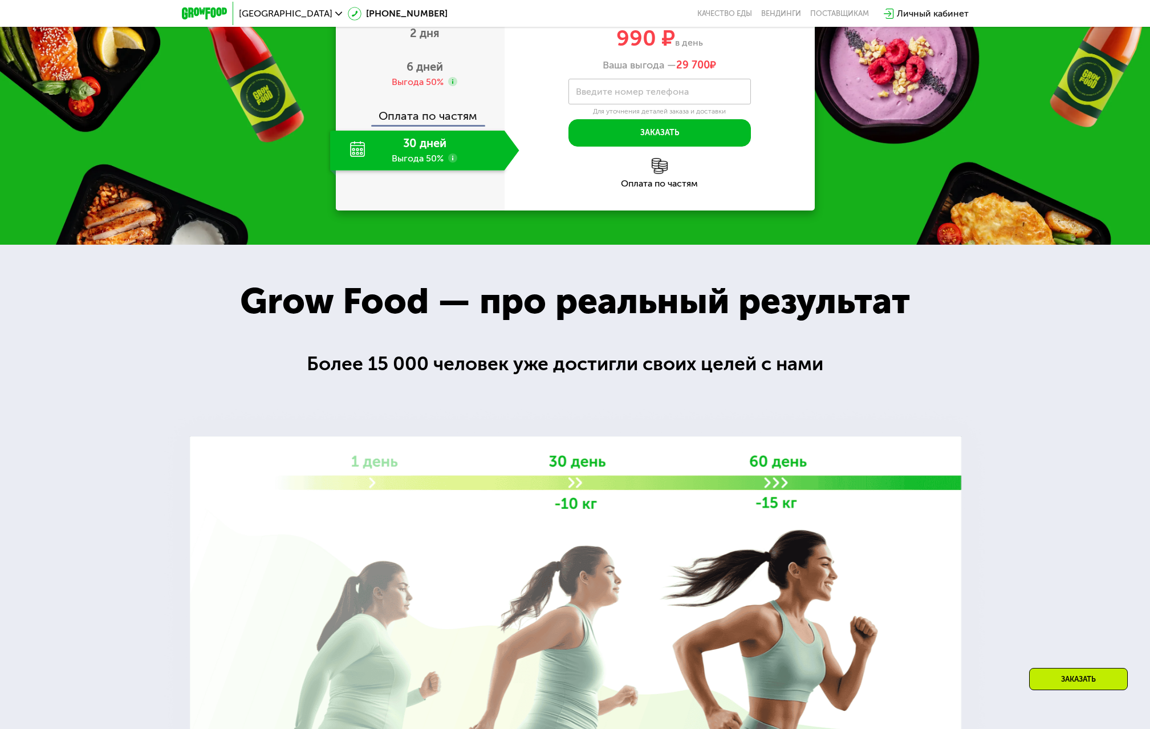
scroll to position [1642, 0]
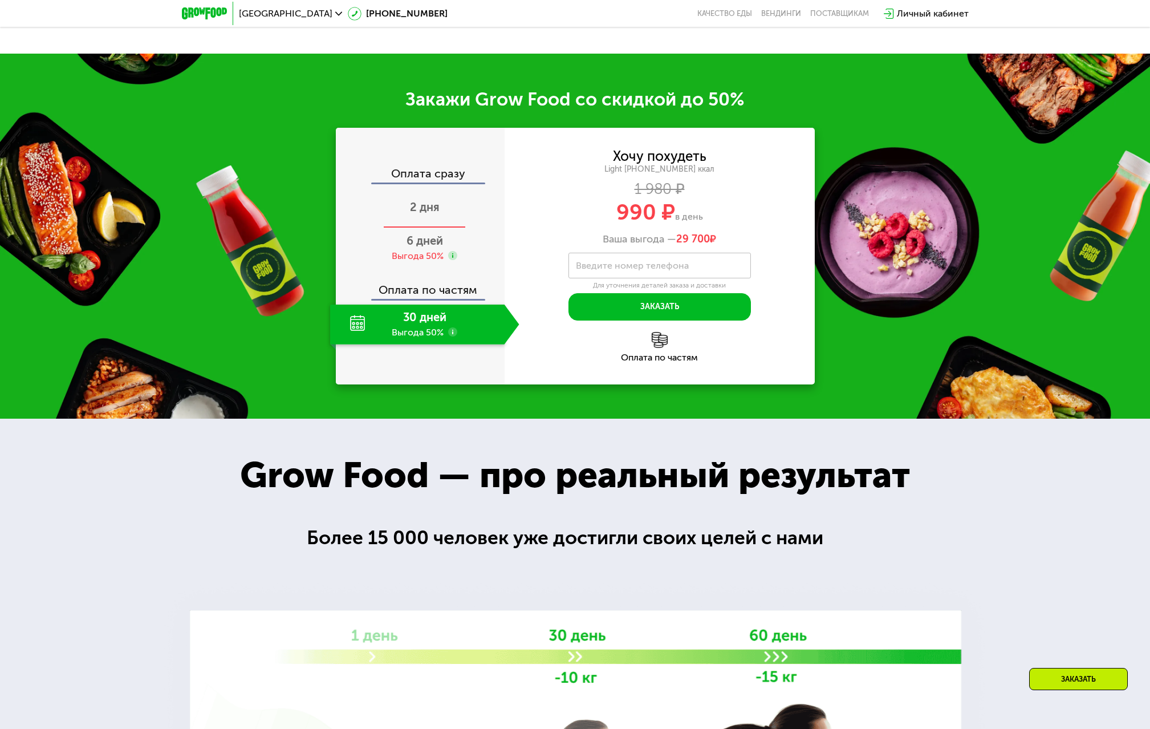
click at [417, 206] on span "2 дня" at bounding box center [425, 207] width 30 height 14
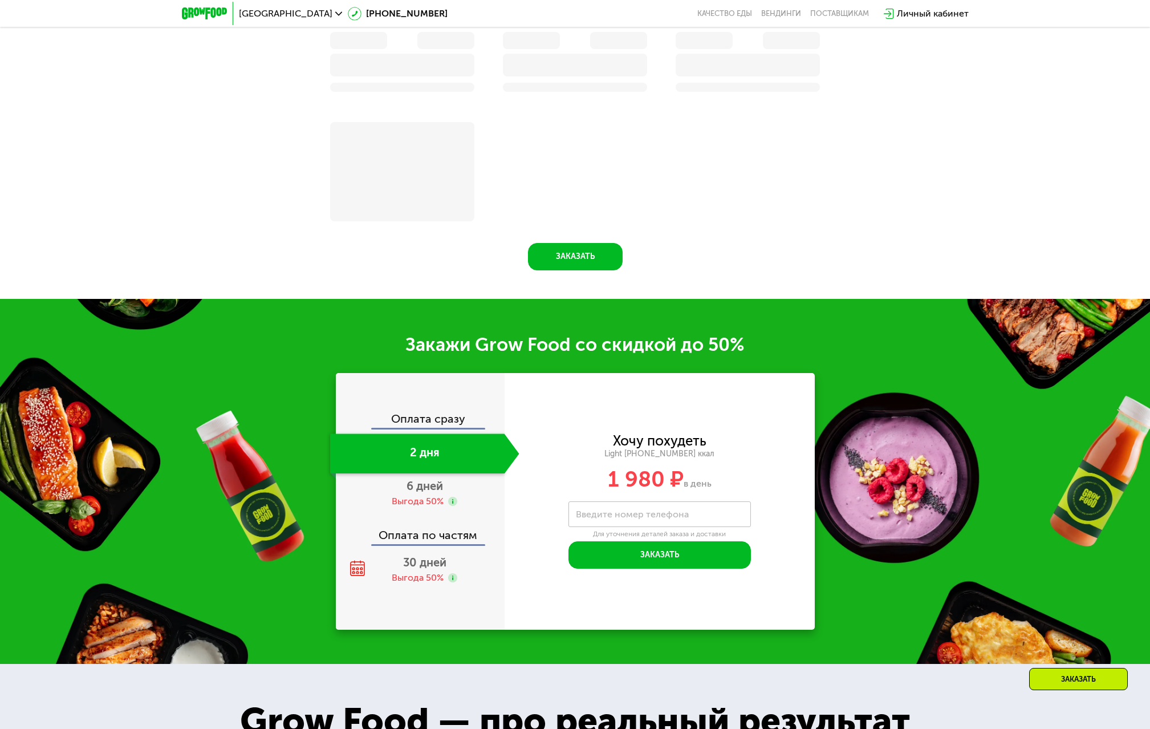
scroll to position [1831, 0]
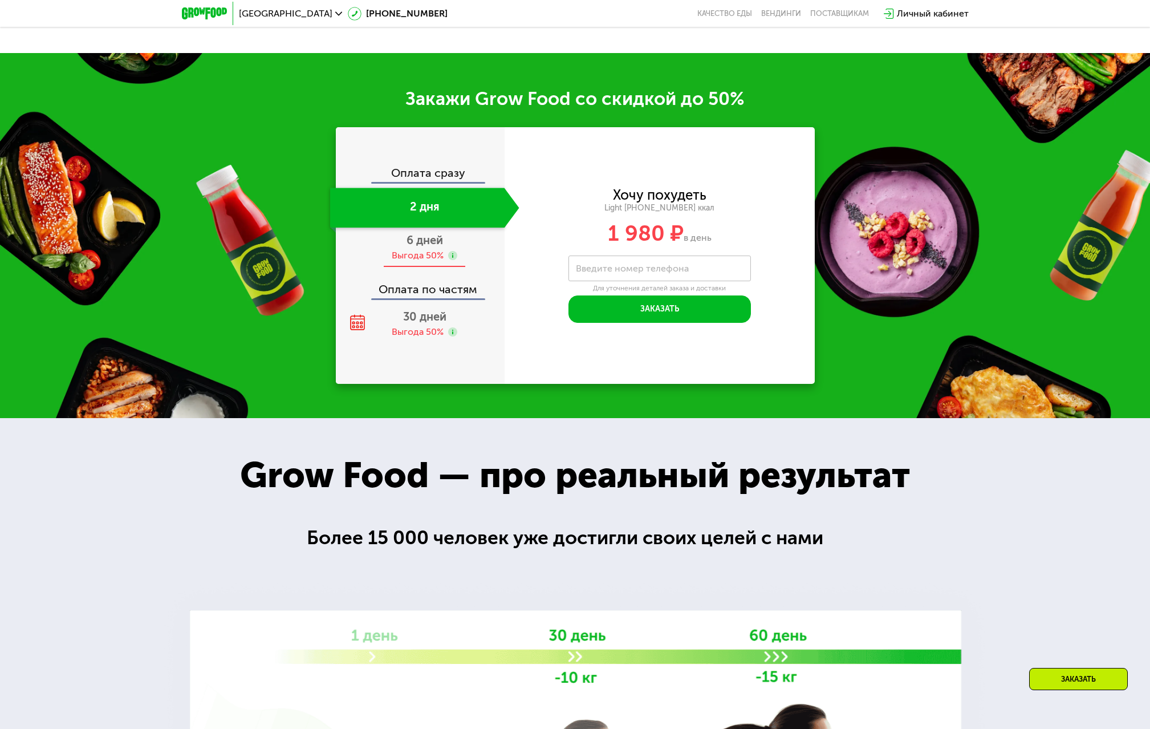
click at [413, 247] on span "6 дней" at bounding box center [424, 240] width 36 height 14
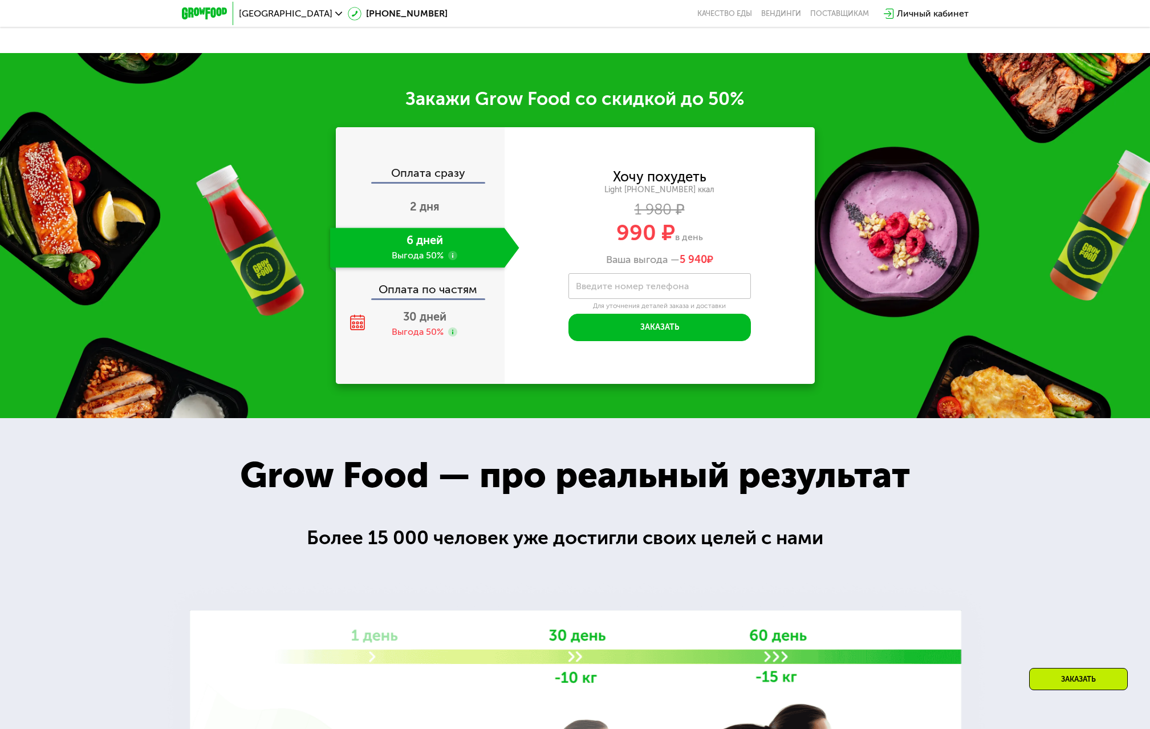
scroll to position [1585, 0]
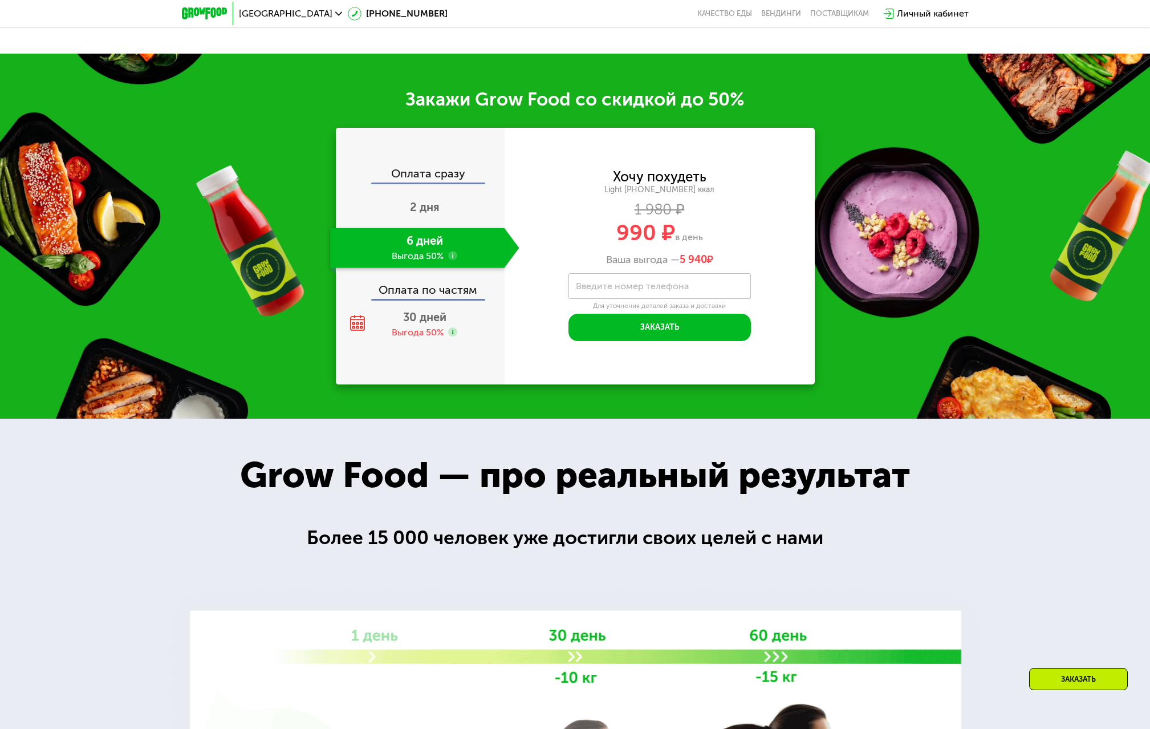
click at [627, 288] on label "Введите номер телефона" at bounding box center [632, 286] width 113 height 6
click at [627, 288] on input "Введите номер телефона" at bounding box center [659, 286] width 182 height 26
type input "**********"
